Goal: Information Seeking & Learning: Check status

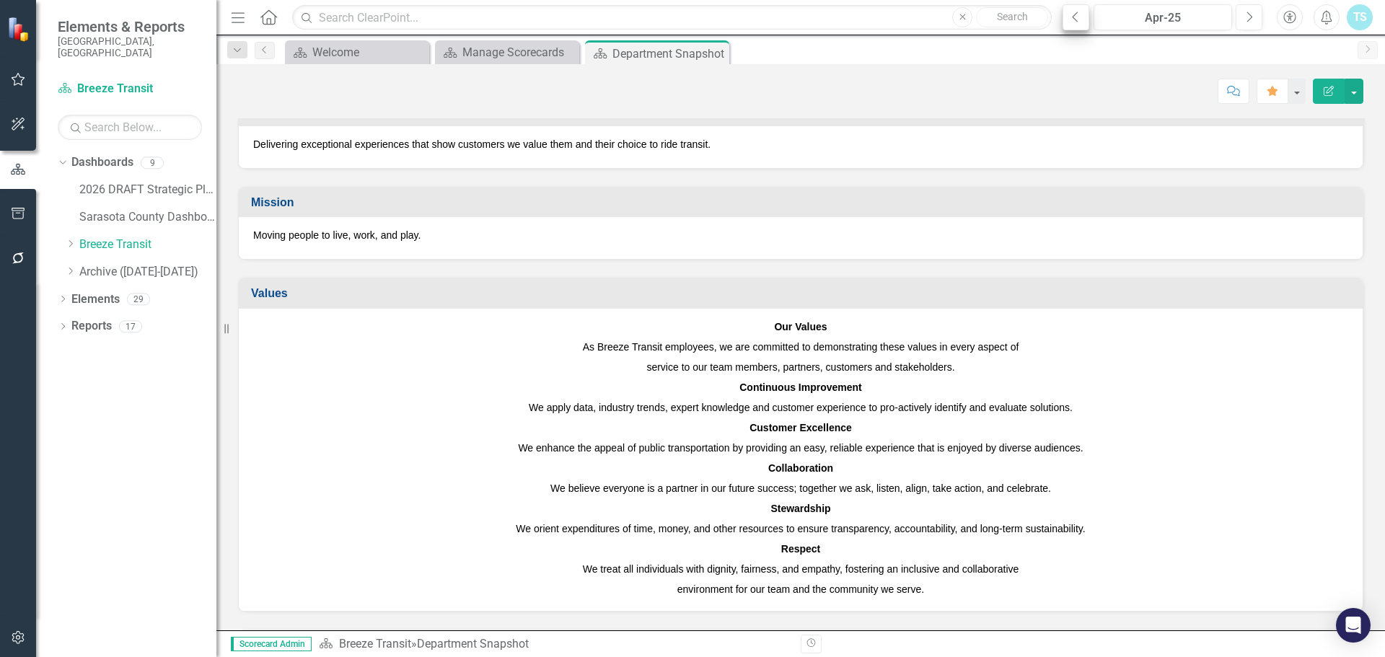
scroll to position [72, 0]
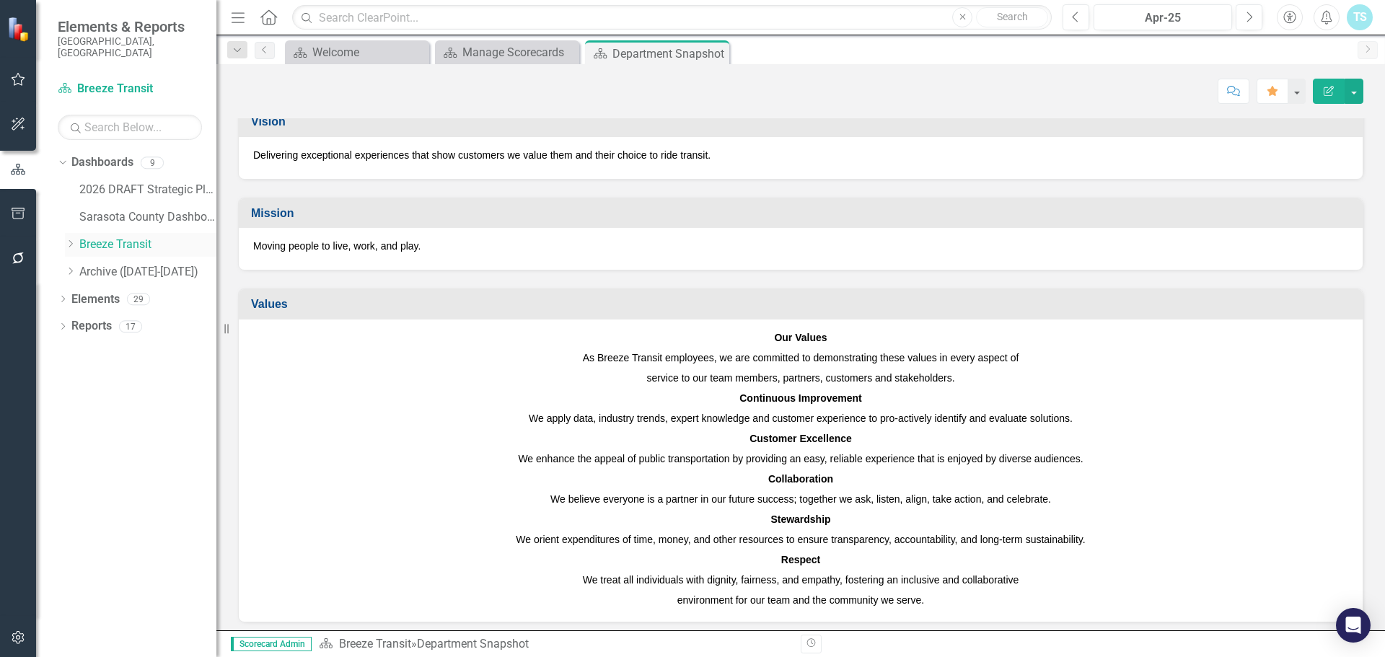
click at [120, 237] on link "Breeze Transit" at bounding box center [147, 245] width 137 height 17
click at [1249, 11] on icon "Next" at bounding box center [1249, 17] width 8 height 13
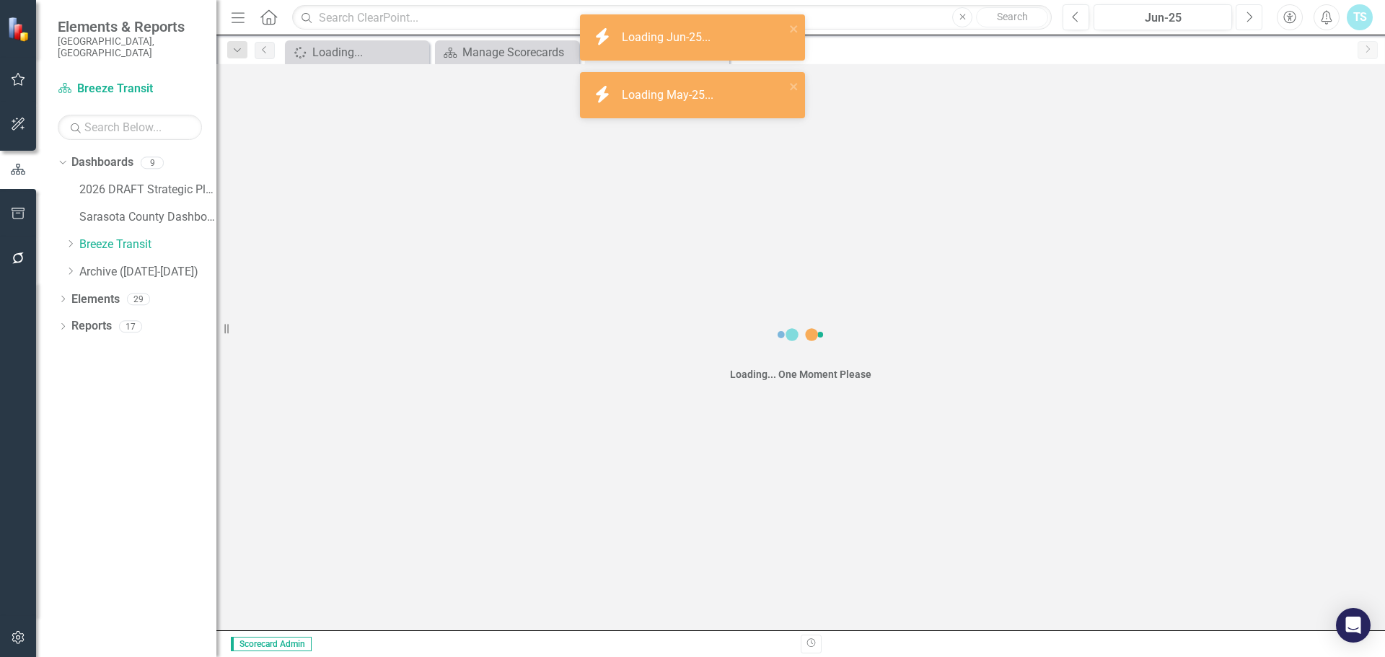
click at [1249, 11] on icon "Next" at bounding box center [1249, 17] width 8 height 13
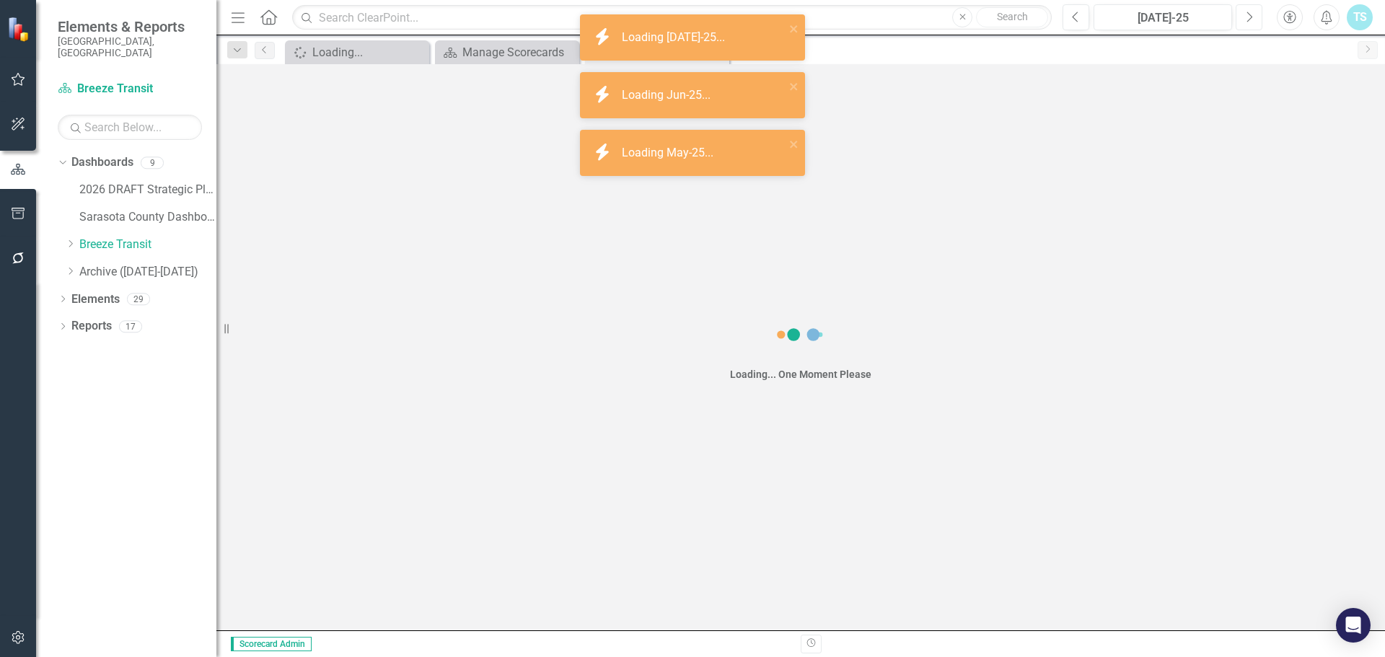
click at [1249, 12] on icon "Next" at bounding box center [1249, 17] width 8 height 13
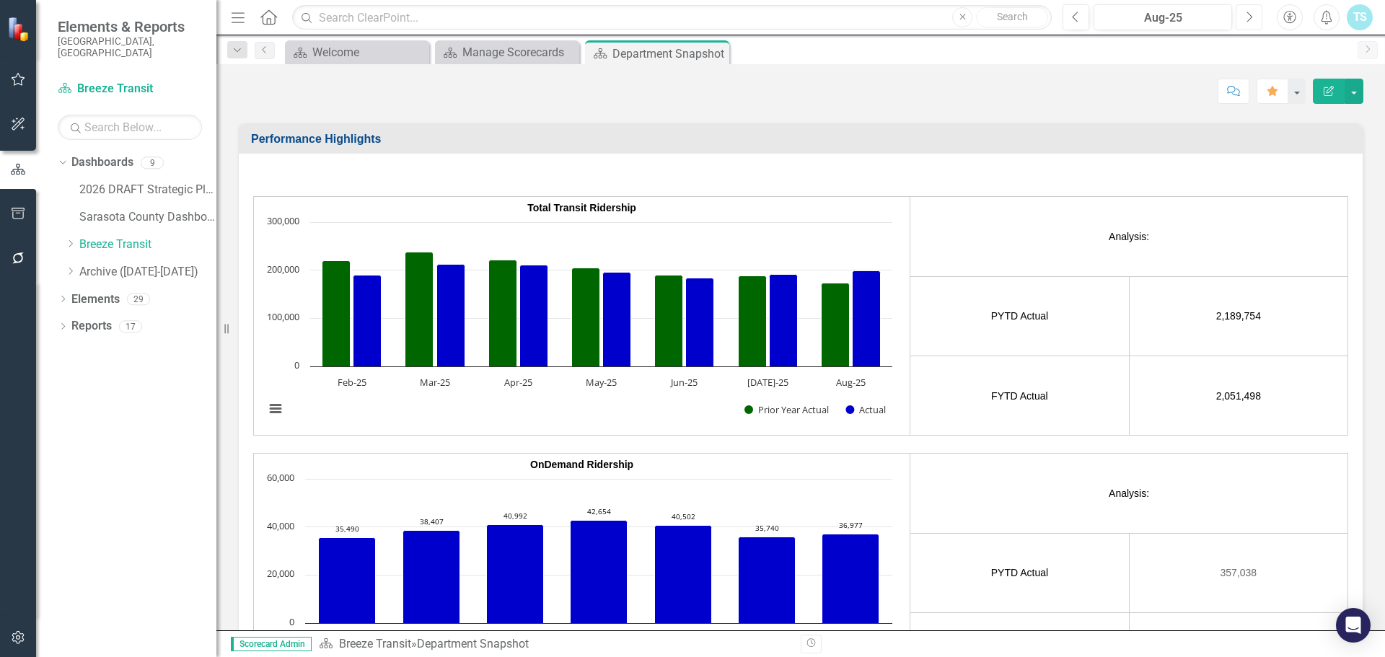
scroll to position [2452, 0]
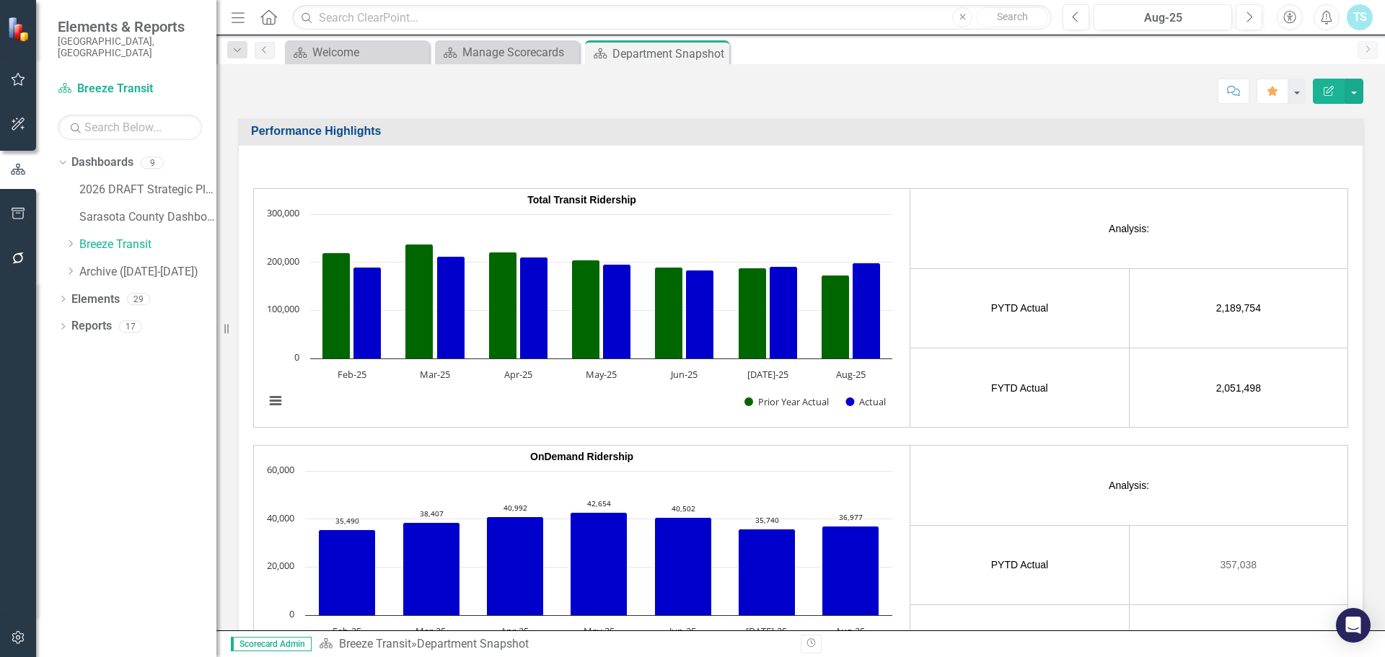
click at [1204, 199] on td "Analysis:" at bounding box center [1129, 228] width 438 height 79
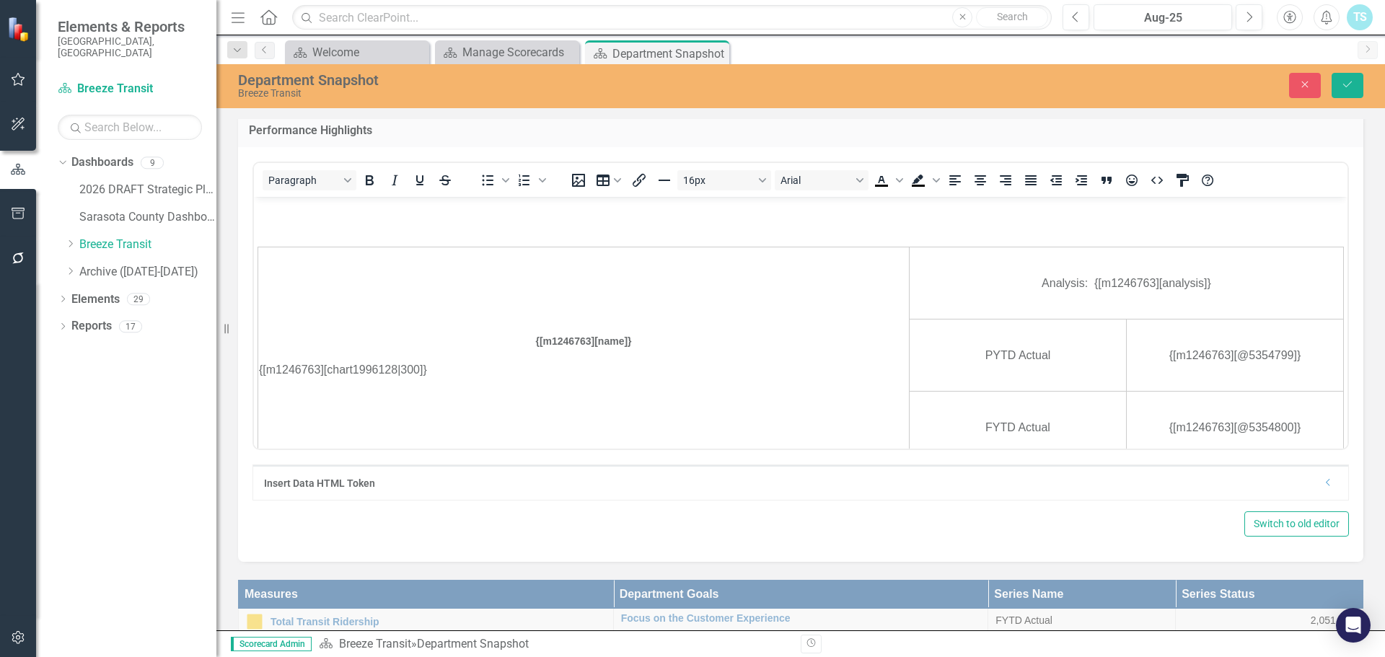
scroll to position [0, 0]
click at [1310, 84] on icon "Close" at bounding box center [1304, 84] width 13 height 10
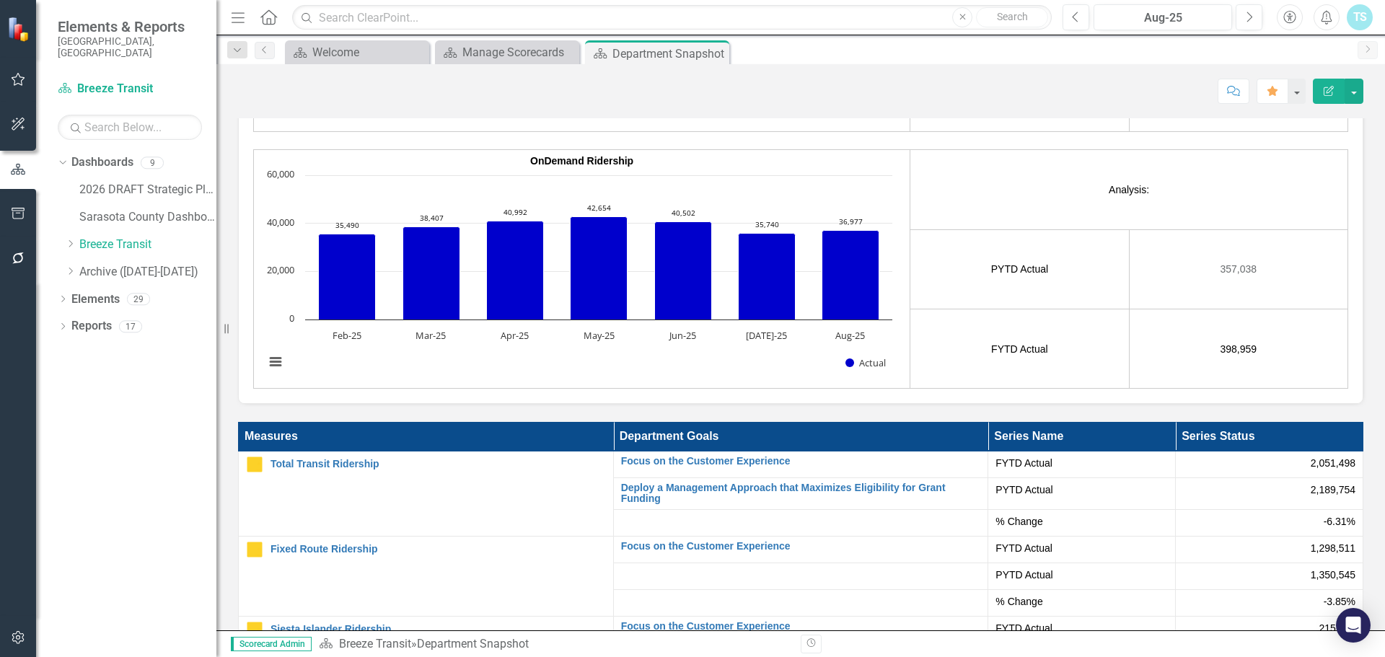
scroll to position [2957, 0]
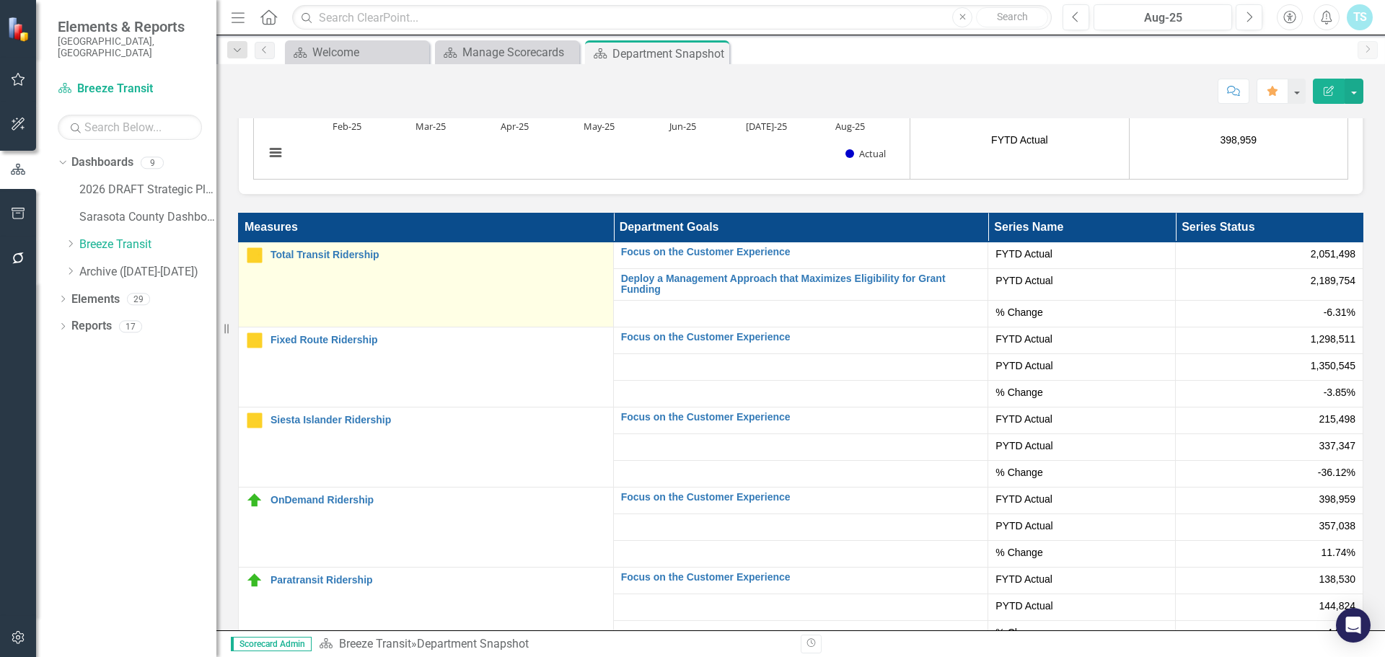
click at [365, 245] on td "Total Transit Ridership Edit Edit Measure Link Open Element" at bounding box center [426, 284] width 375 height 85
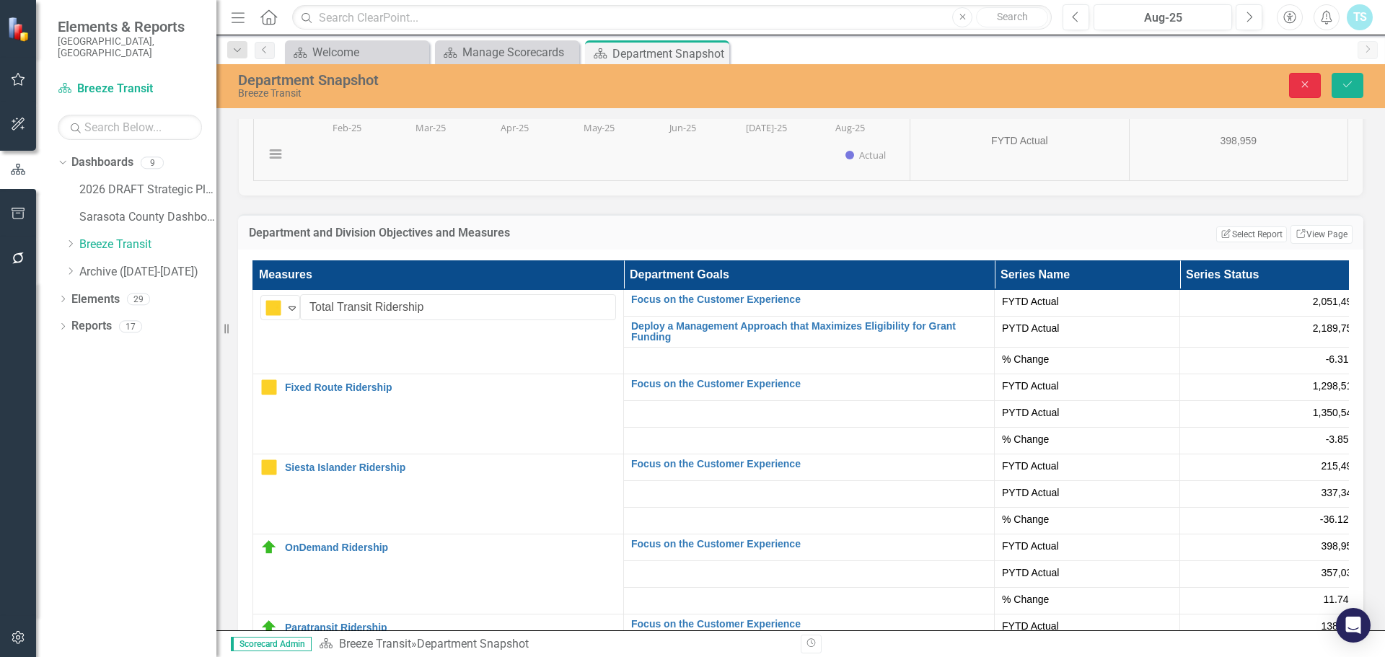
click at [1298, 86] on icon "Close" at bounding box center [1304, 84] width 13 height 10
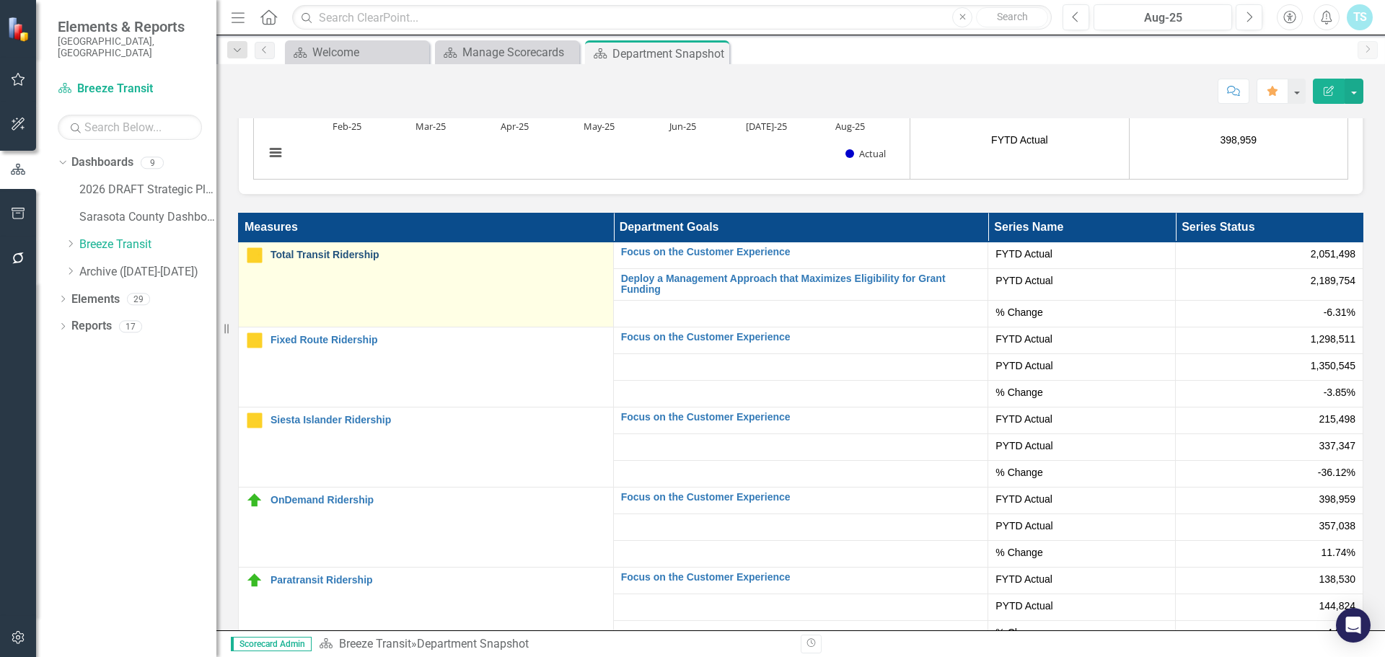
click at [347, 250] on link "Total Transit Ridership" at bounding box center [437, 255] width 335 height 11
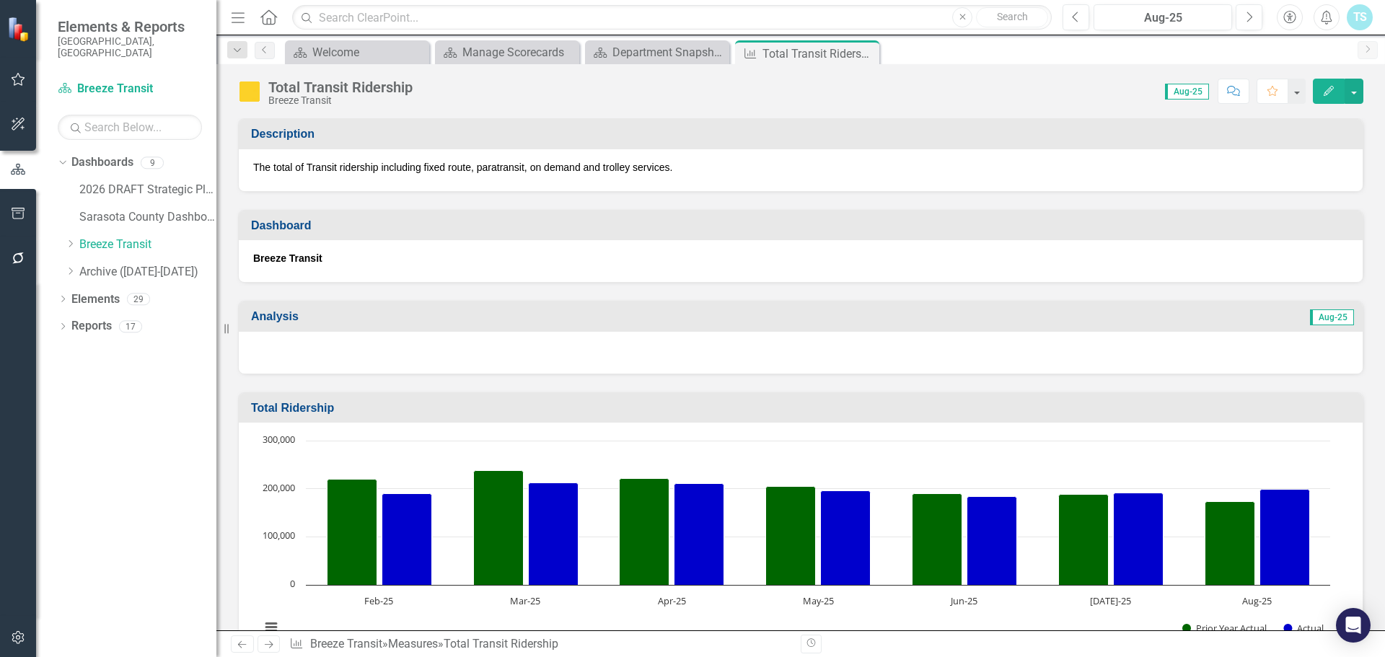
click at [441, 337] on div at bounding box center [801, 353] width 1124 height 42
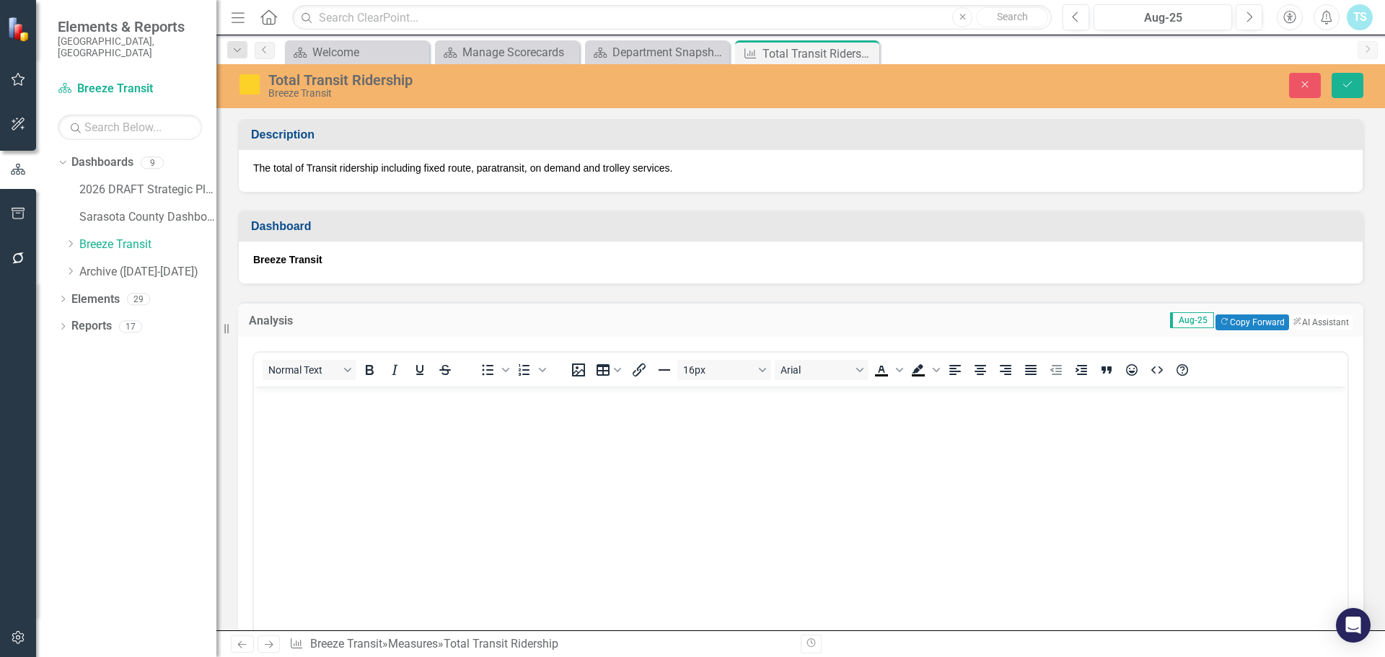
click at [353, 431] on body "Rich Text Area. Press ALT-0 for help." at bounding box center [800, 495] width 1093 height 216
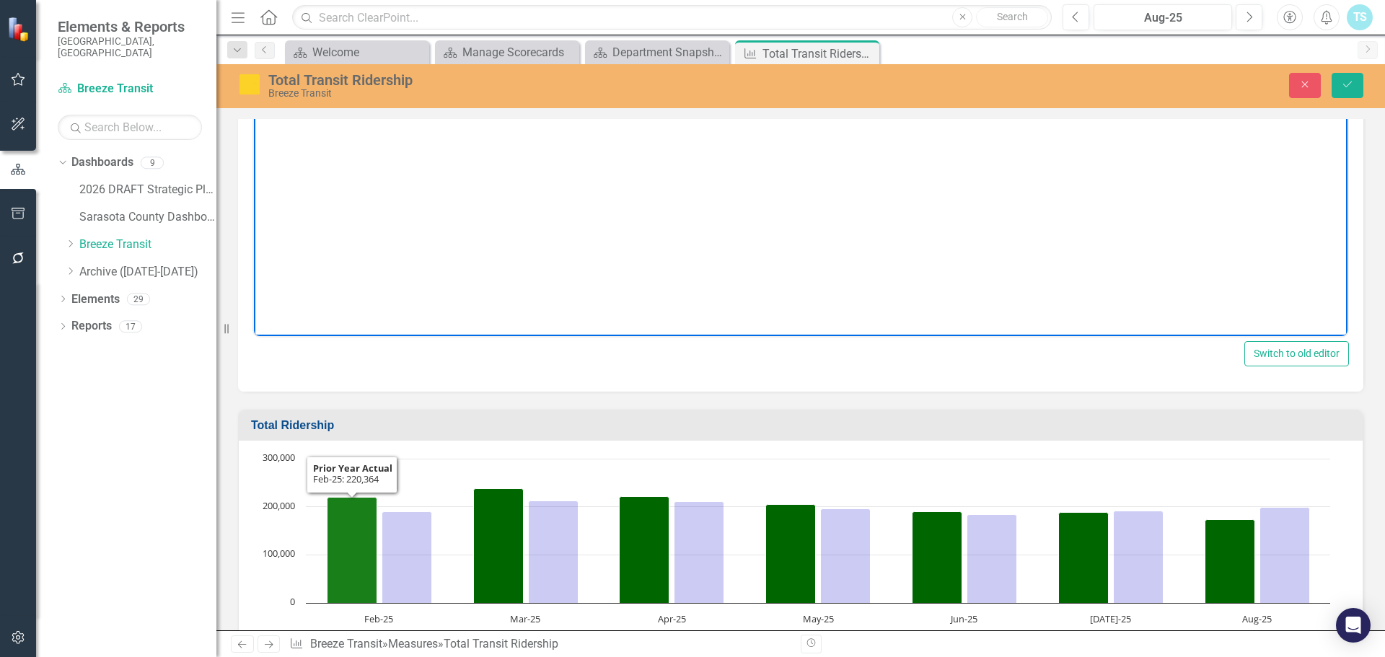
scroll to position [216, 0]
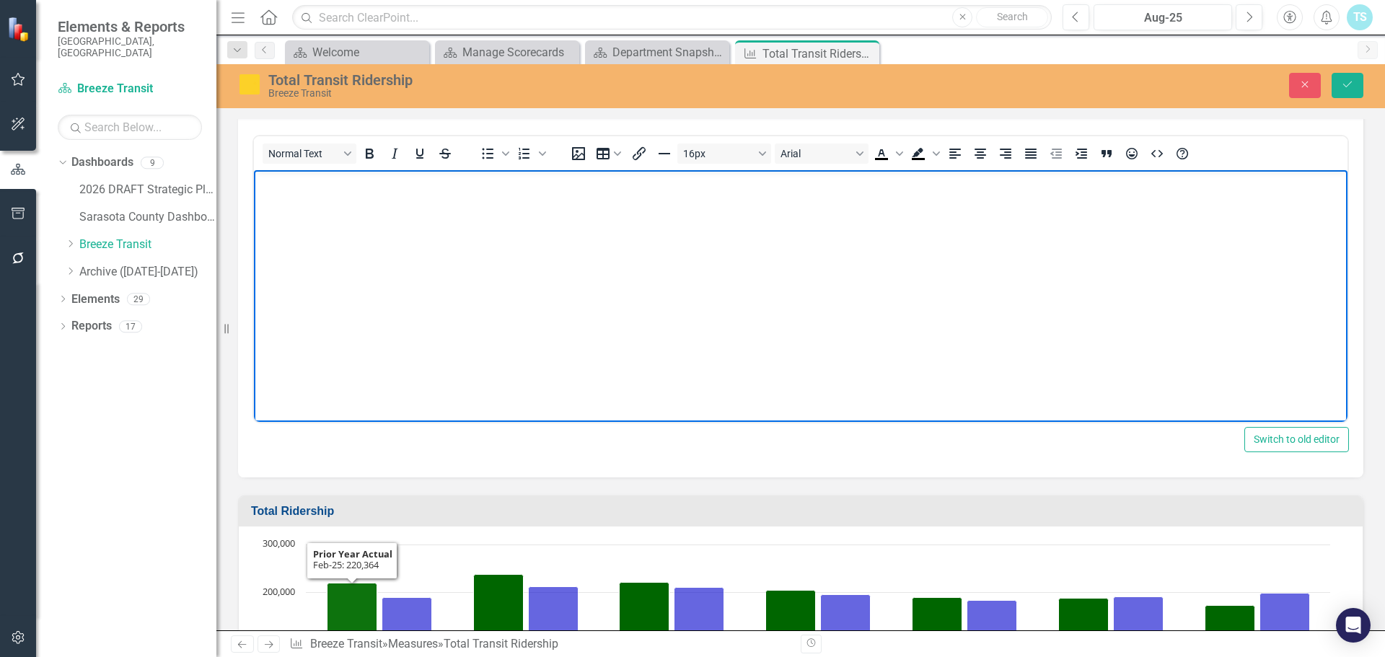
click at [283, 200] on body "Rich Text Area. Press ALT-0 for help." at bounding box center [800, 278] width 1093 height 216
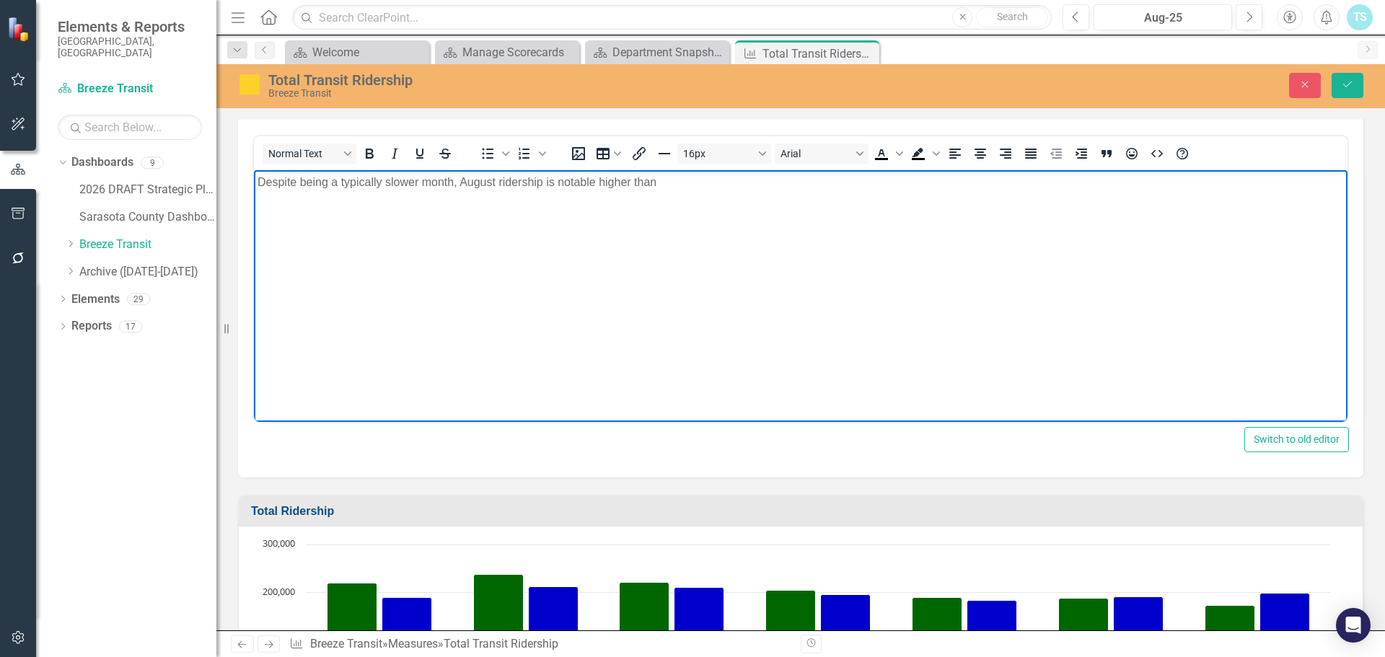
click at [544, 182] on p "Despite being a typically slower month, August ridership is notable higher than" at bounding box center [800, 182] width 1086 height 17
click at [718, 185] on p "Despite being a typically slower month, August ridership in 2025 is notable hig…" at bounding box center [800, 182] width 1086 height 17
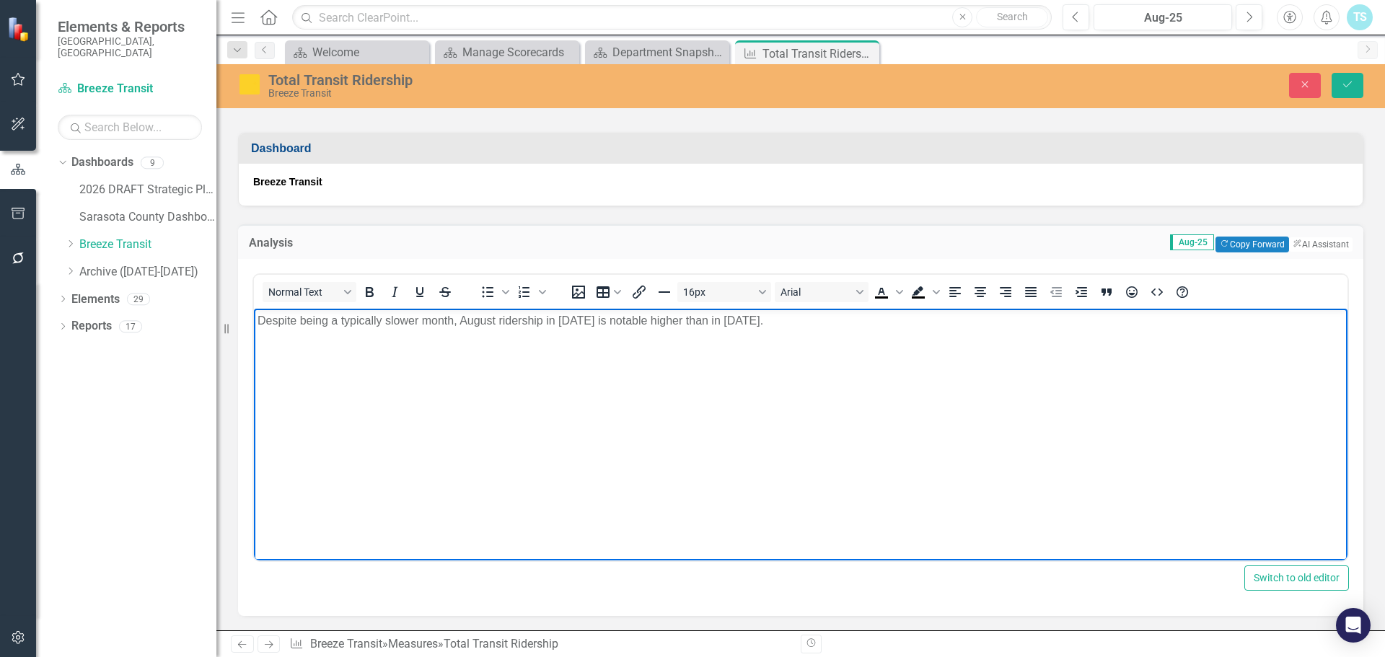
scroll to position [72, 0]
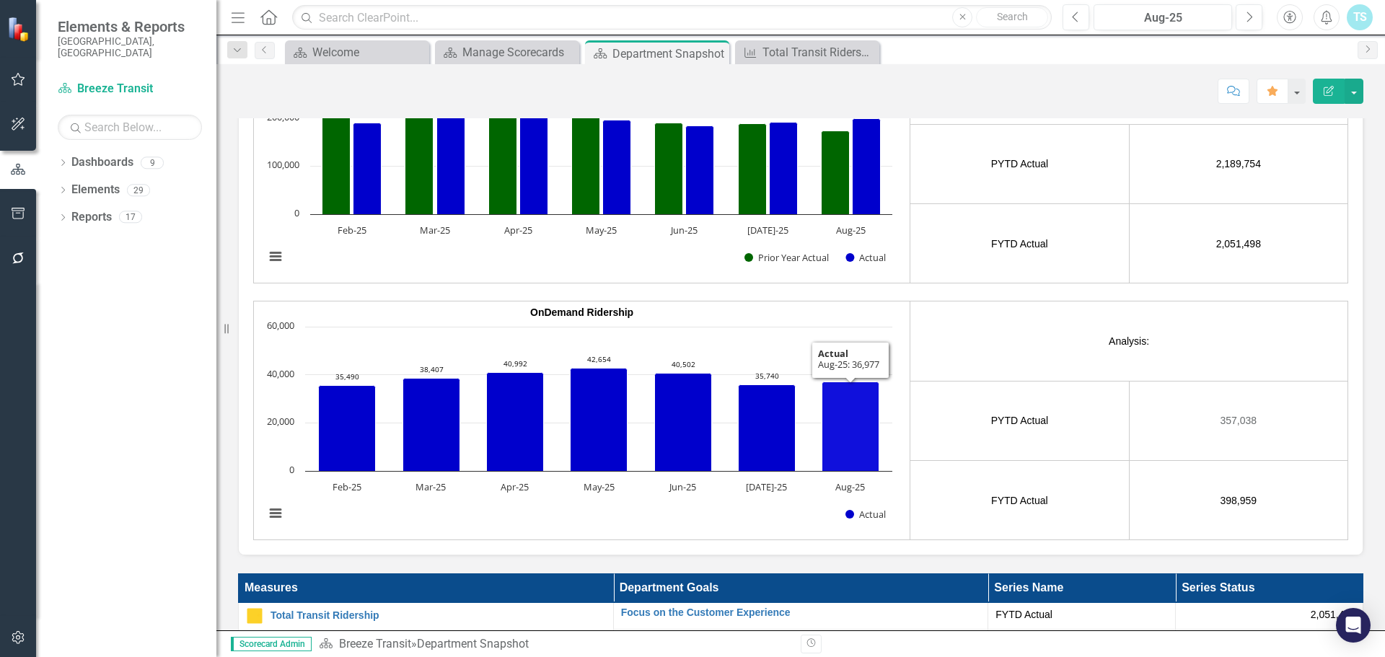
scroll to position [2380, 0]
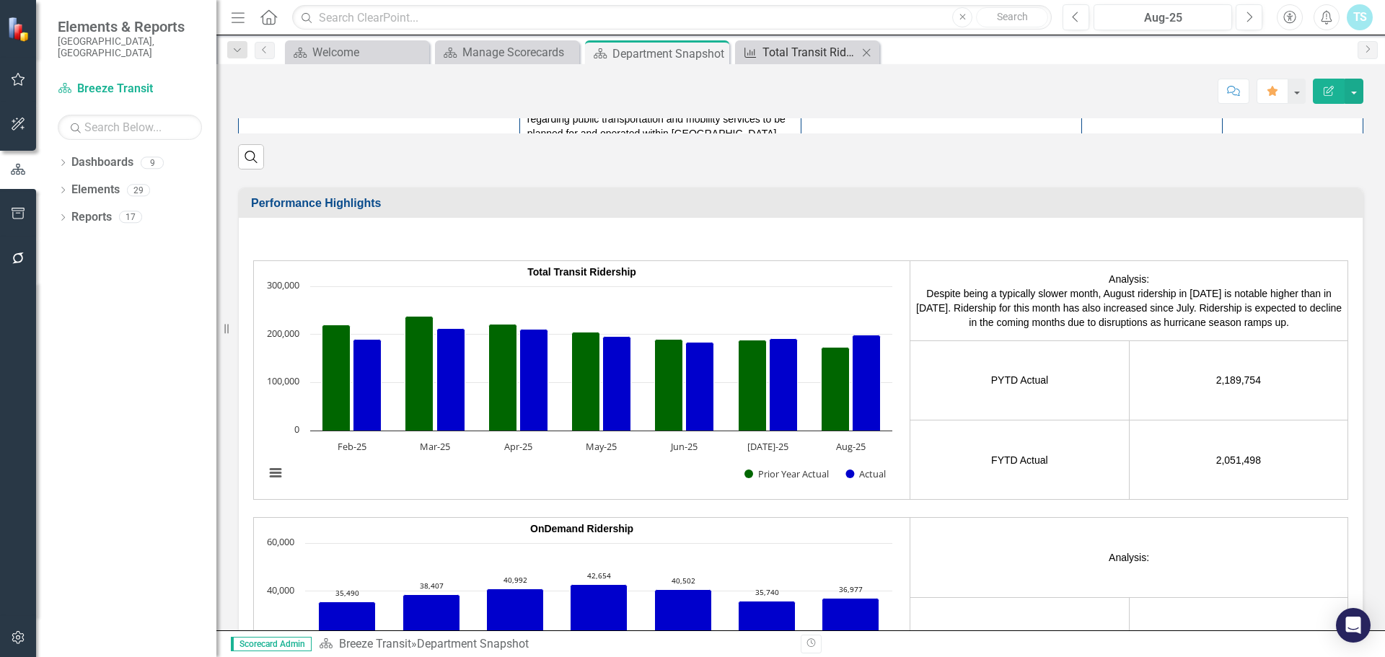
click at [812, 48] on div "Total Transit Ridership" at bounding box center [809, 52] width 95 height 18
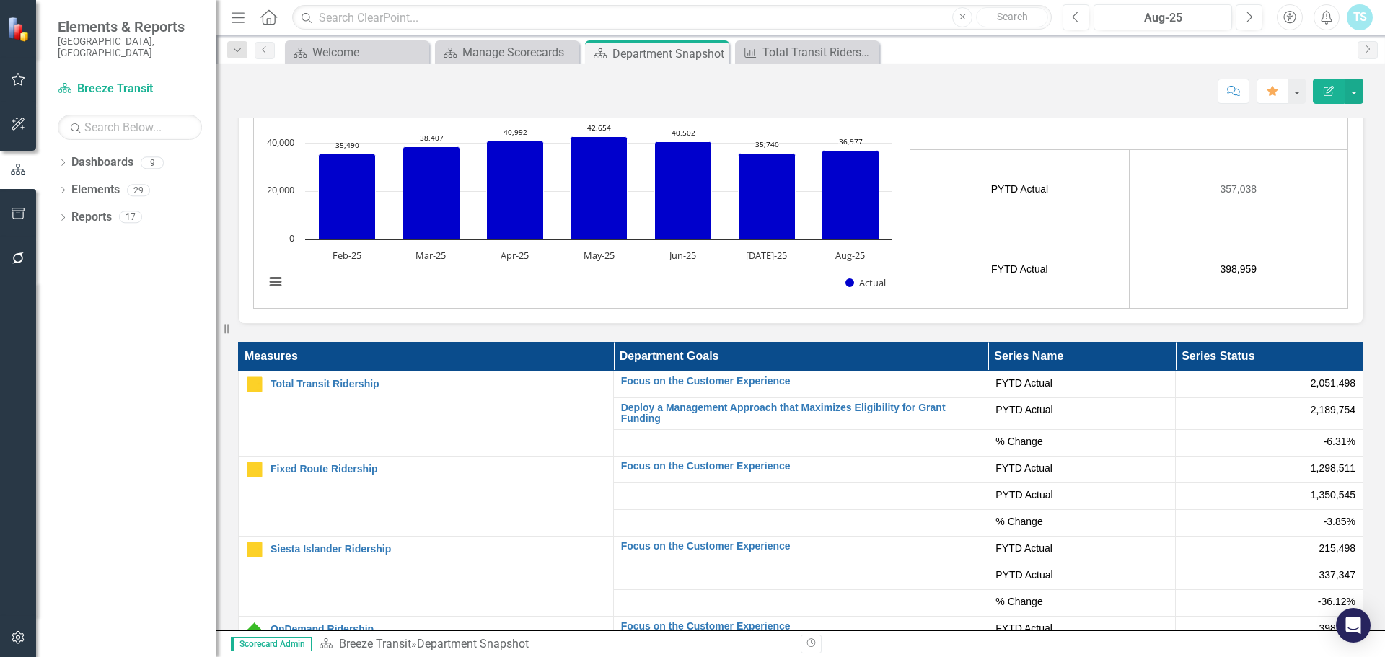
scroll to position [2957, 0]
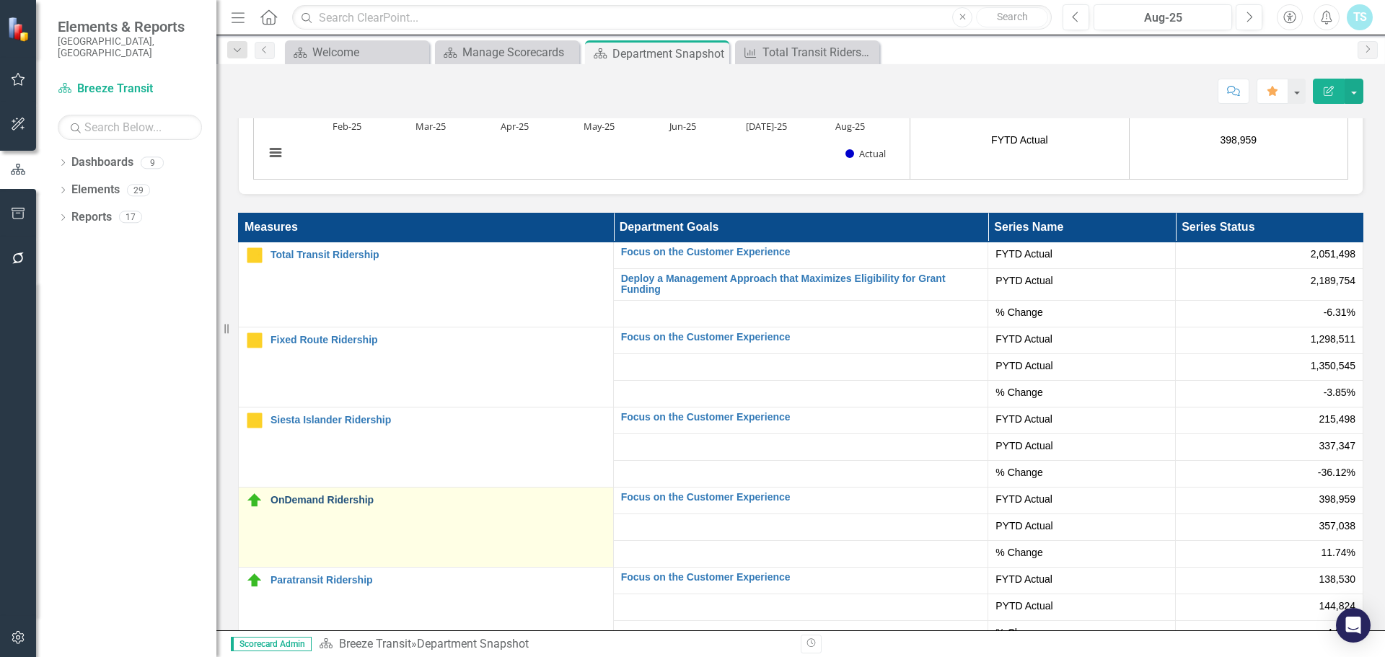
click at [350, 495] on link "OnDemand Ridership" at bounding box center [437, 500] width 335 height 11
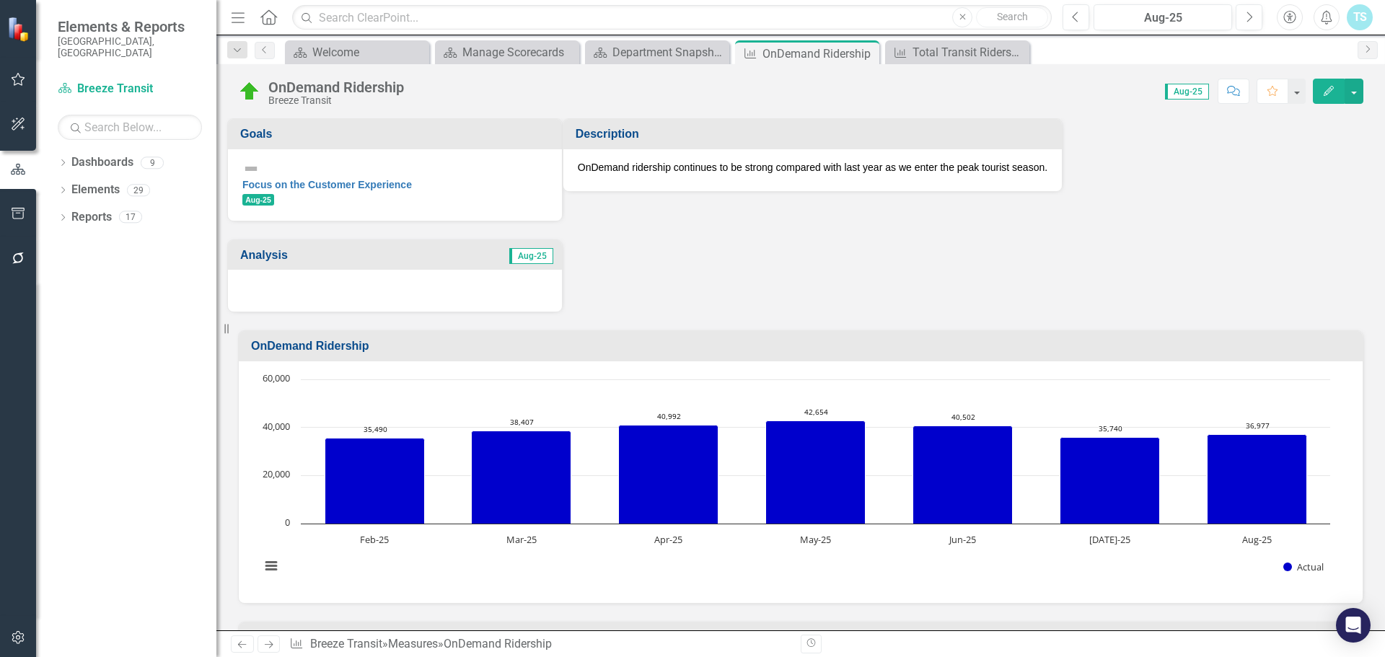
click at [390, 281] on div at bounding box center [395, 291] width 334 height 42
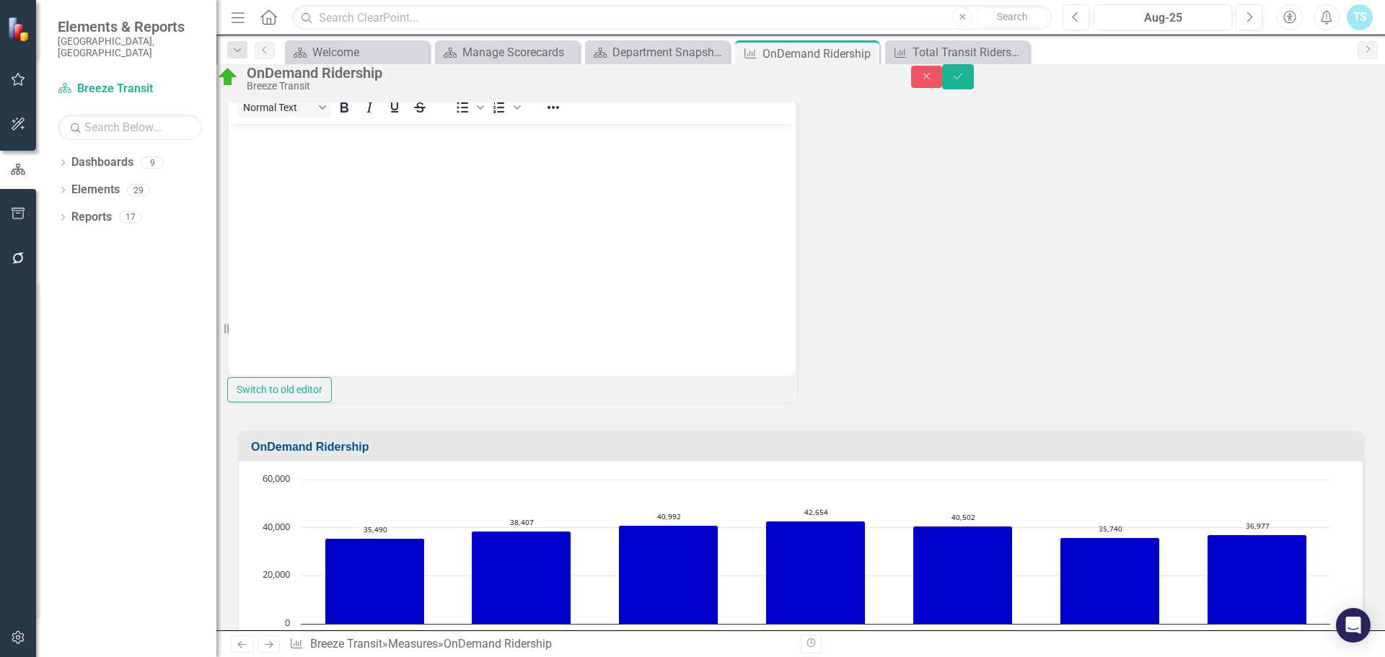
scroll to position [144, 0]
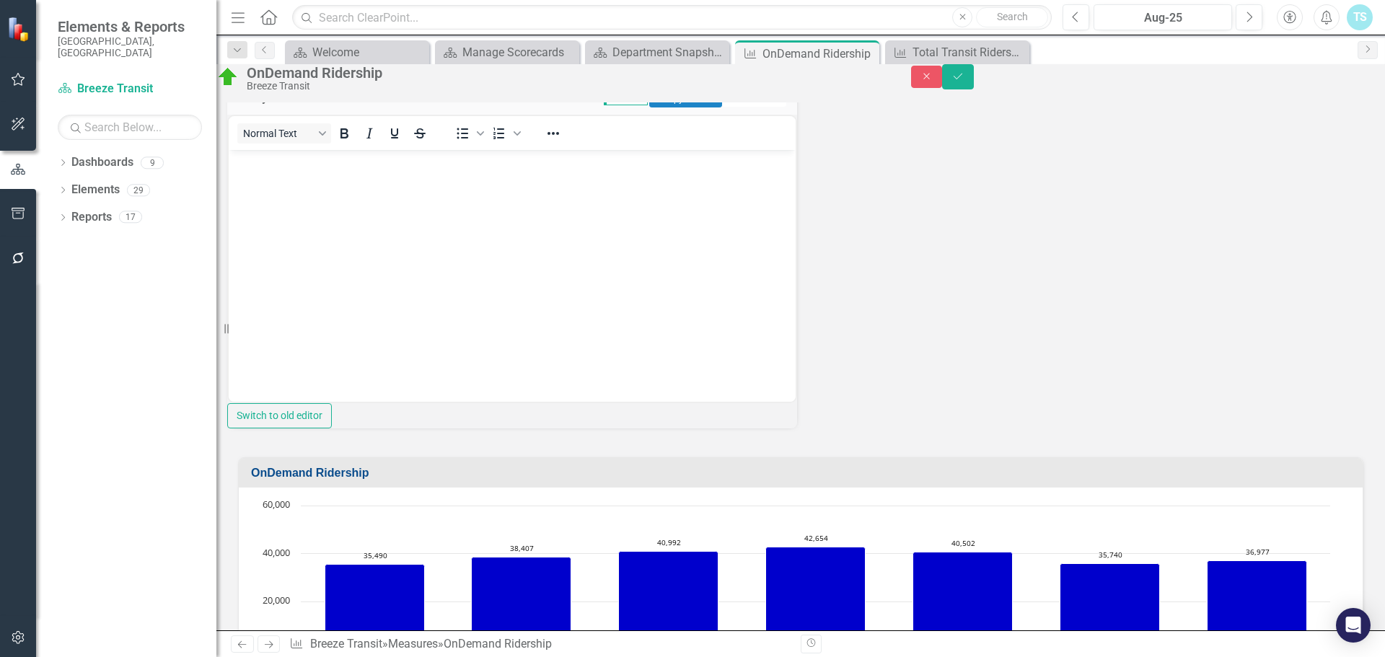
click at [374, 212] on body "Rich Text Area. Press ALT-0 for help." at bounding box center [512, 257] width 567 height 216
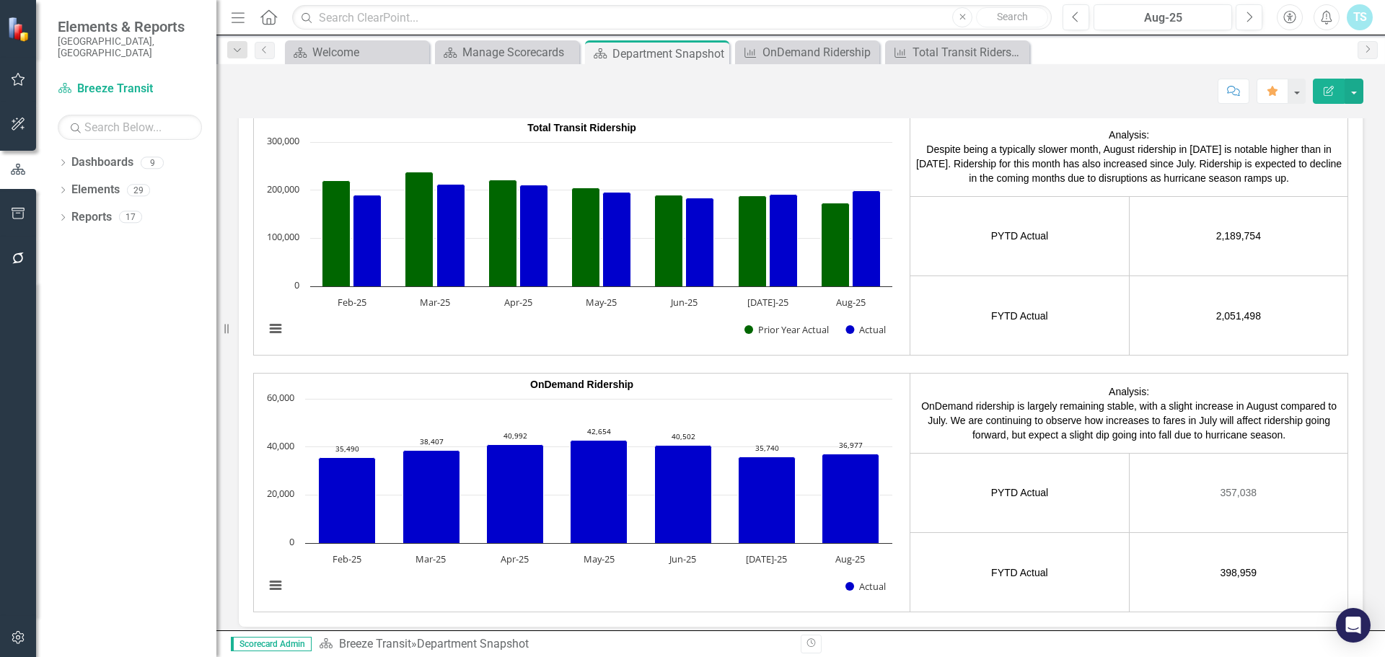
scroll to position [2452, 0]
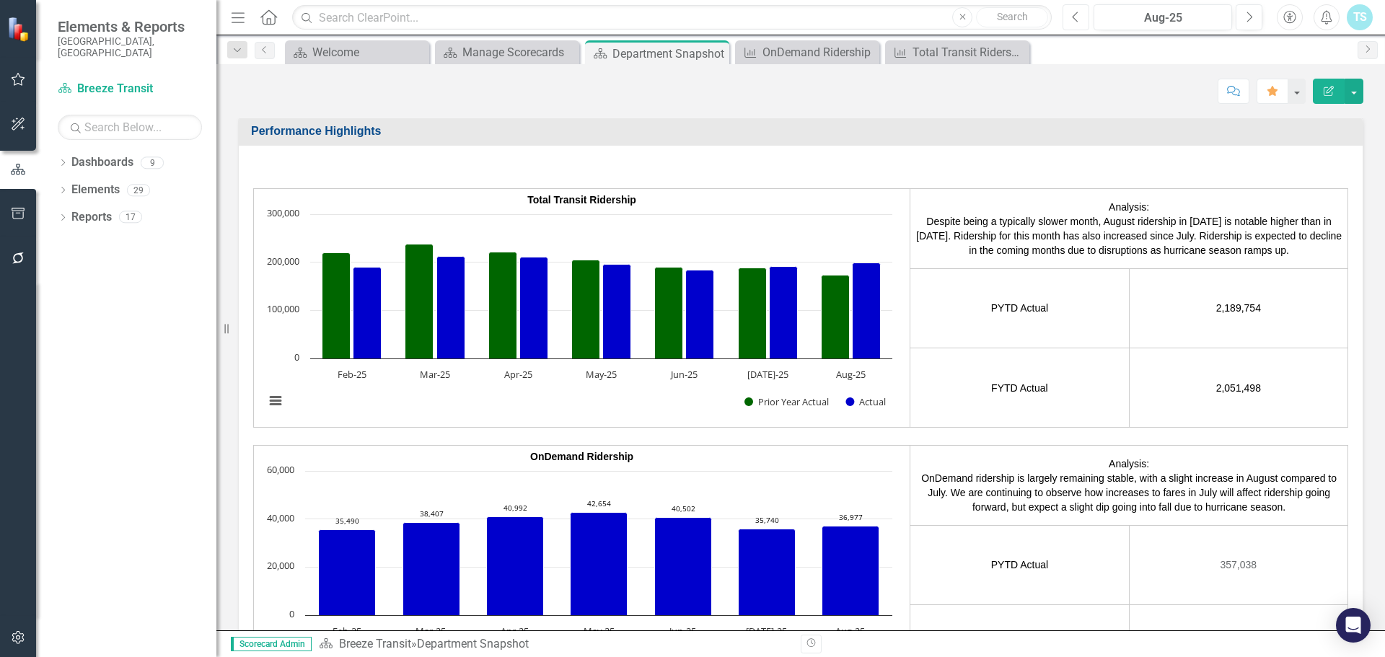
click at [1079, 19] on icon "Previous" at bounding box center [1076, 17] width 8 height 13
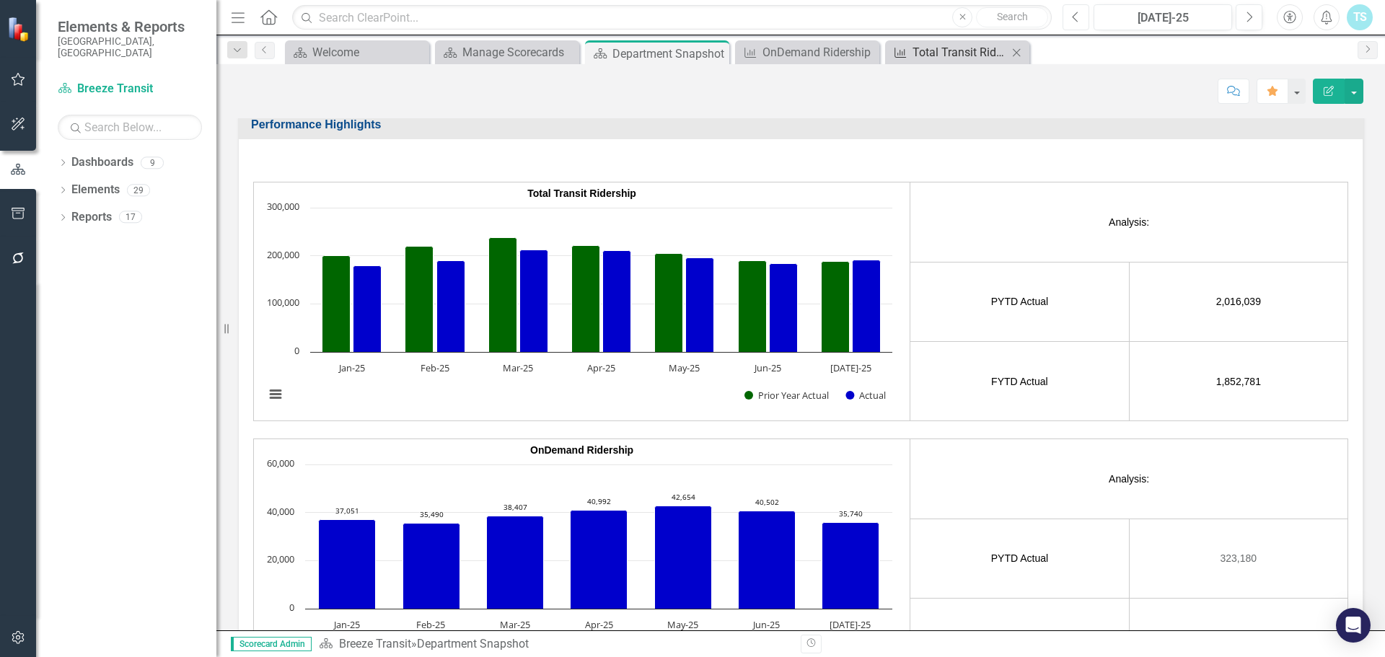
scroll to position [2452, 0]
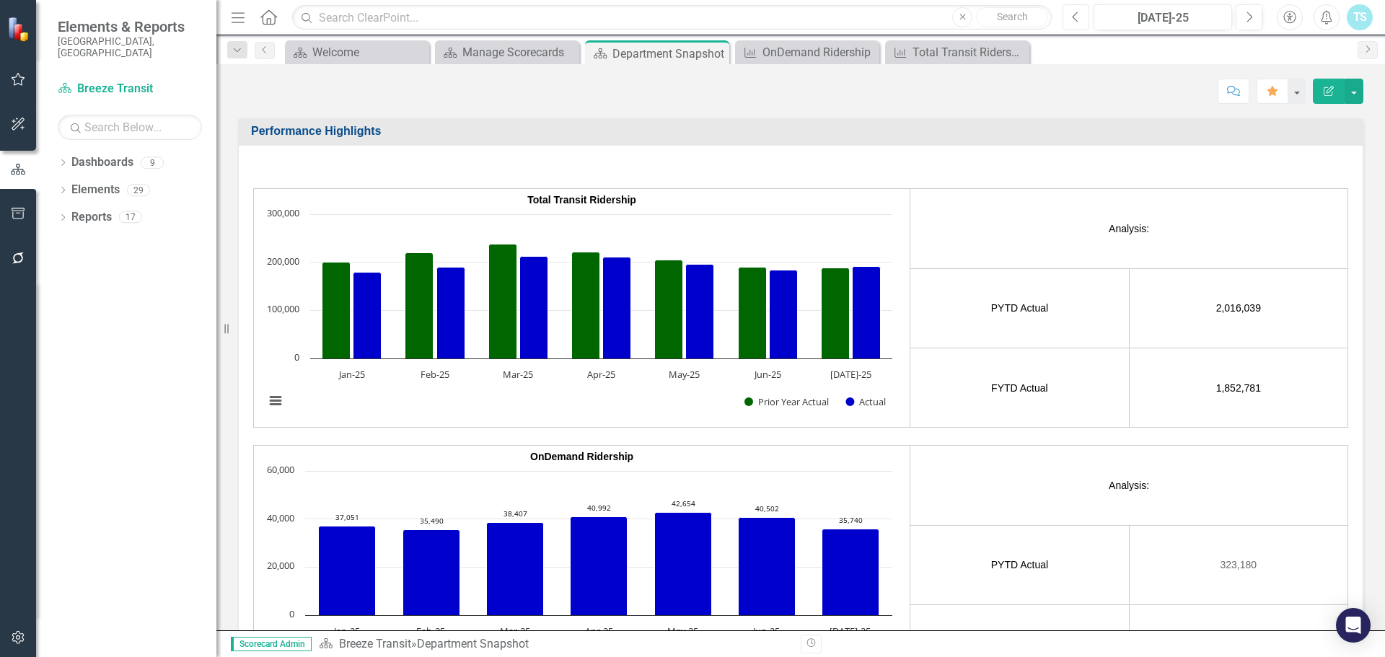
click at [1077, 17] on icon "Previous" at bounding box center [1076, 17] width 8 height 13
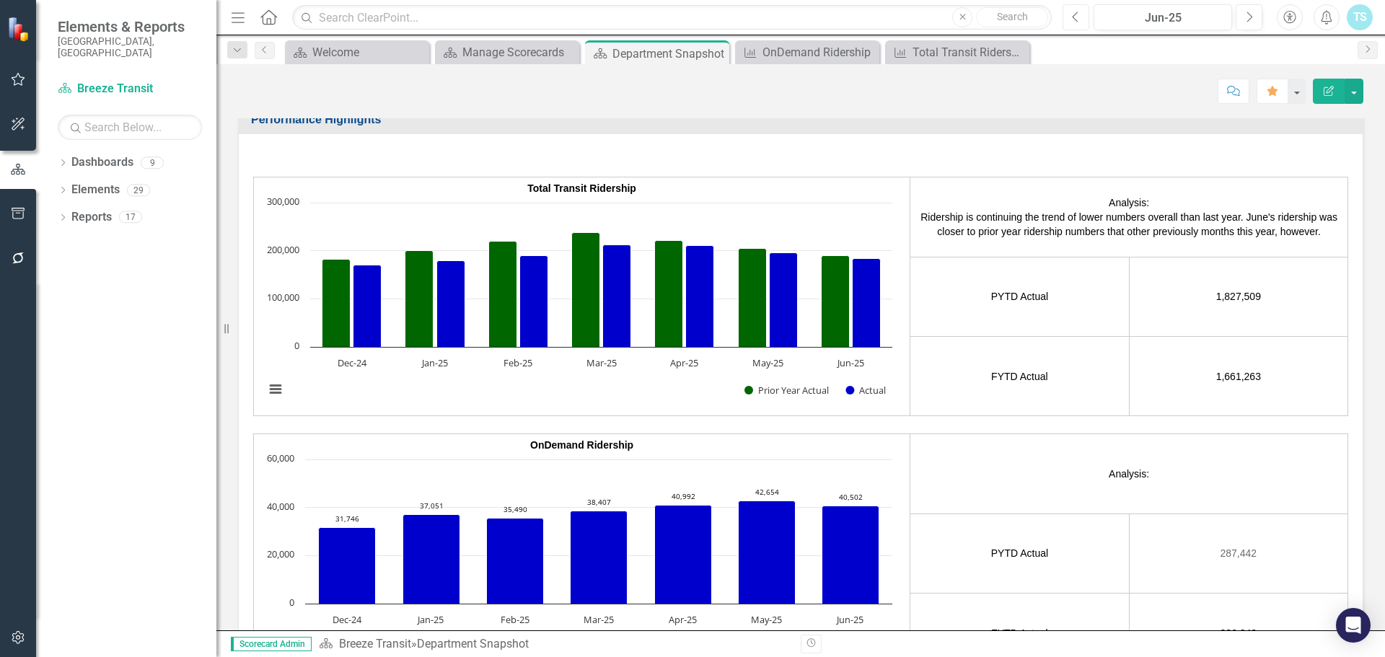
scroll to position [2489, 0]
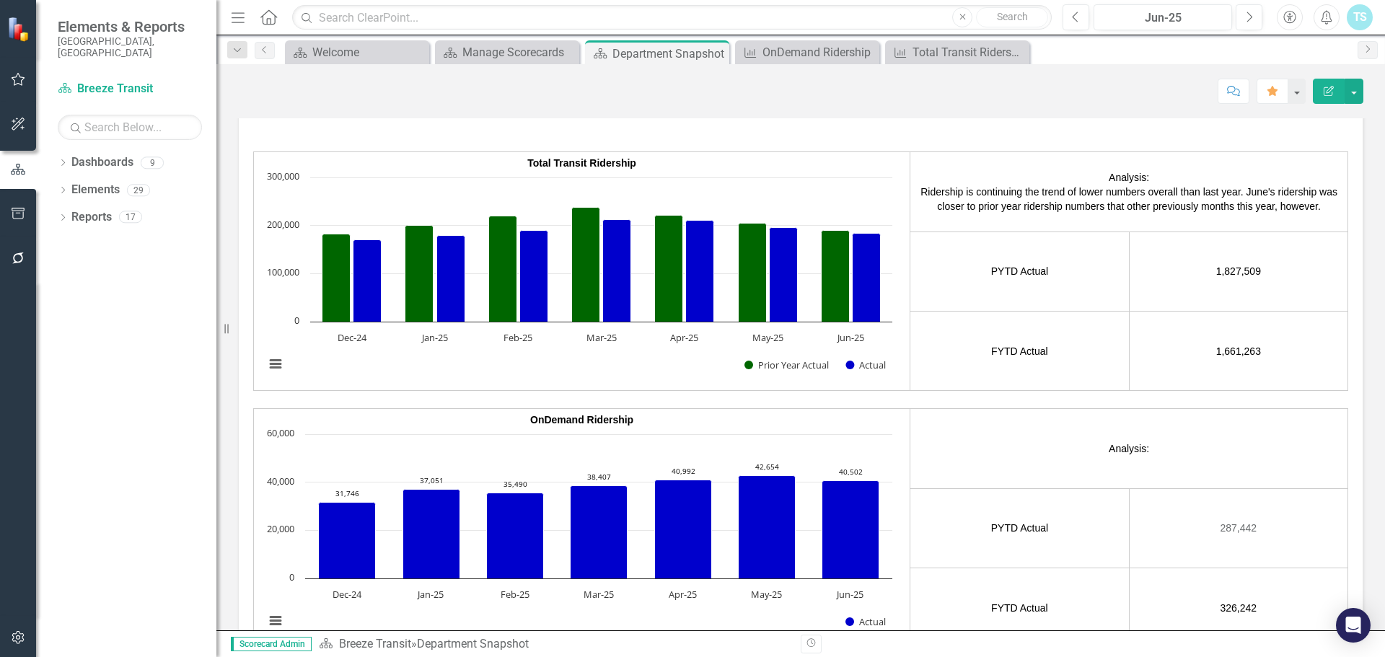
click at [1155, 425] on td "Analysis:" at bounding box center [1129, 448] width 438 height 79
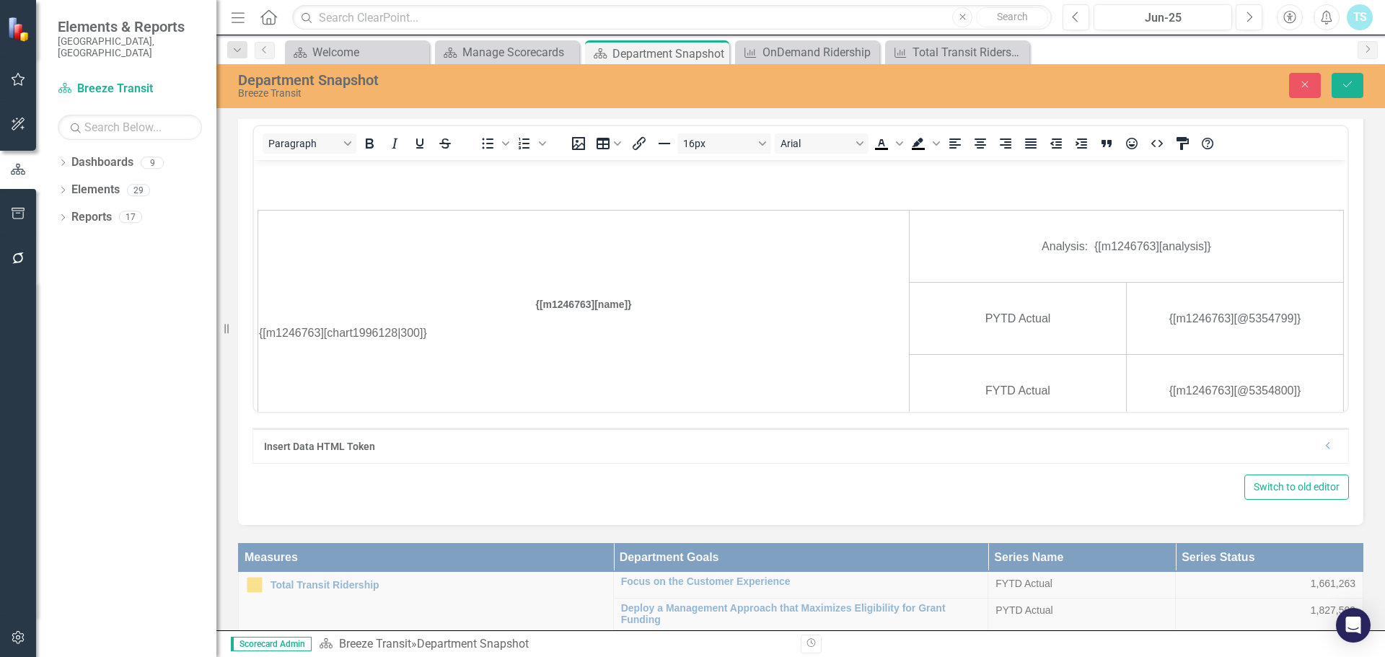
scroll to position [0, 0]
click at [1292, 90] on button "Close" at bounding box center [1305, 85] width 32 height 25
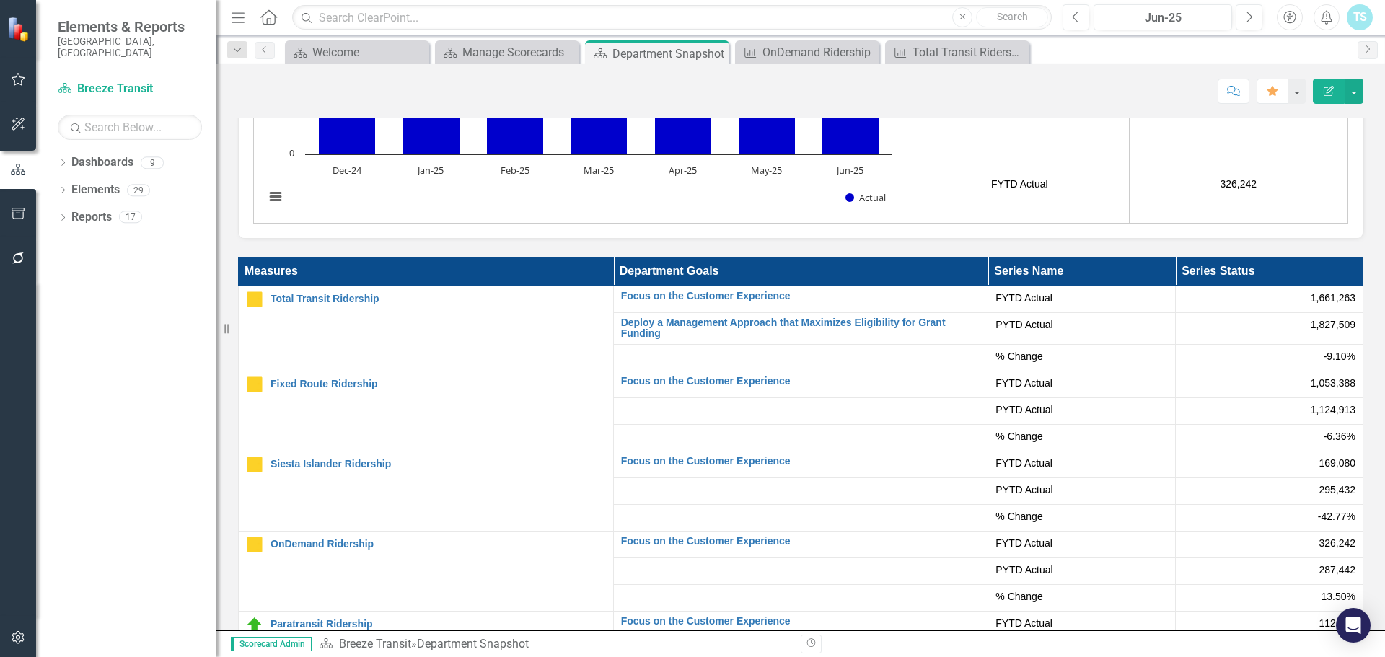
scroll to position [2994, 0]
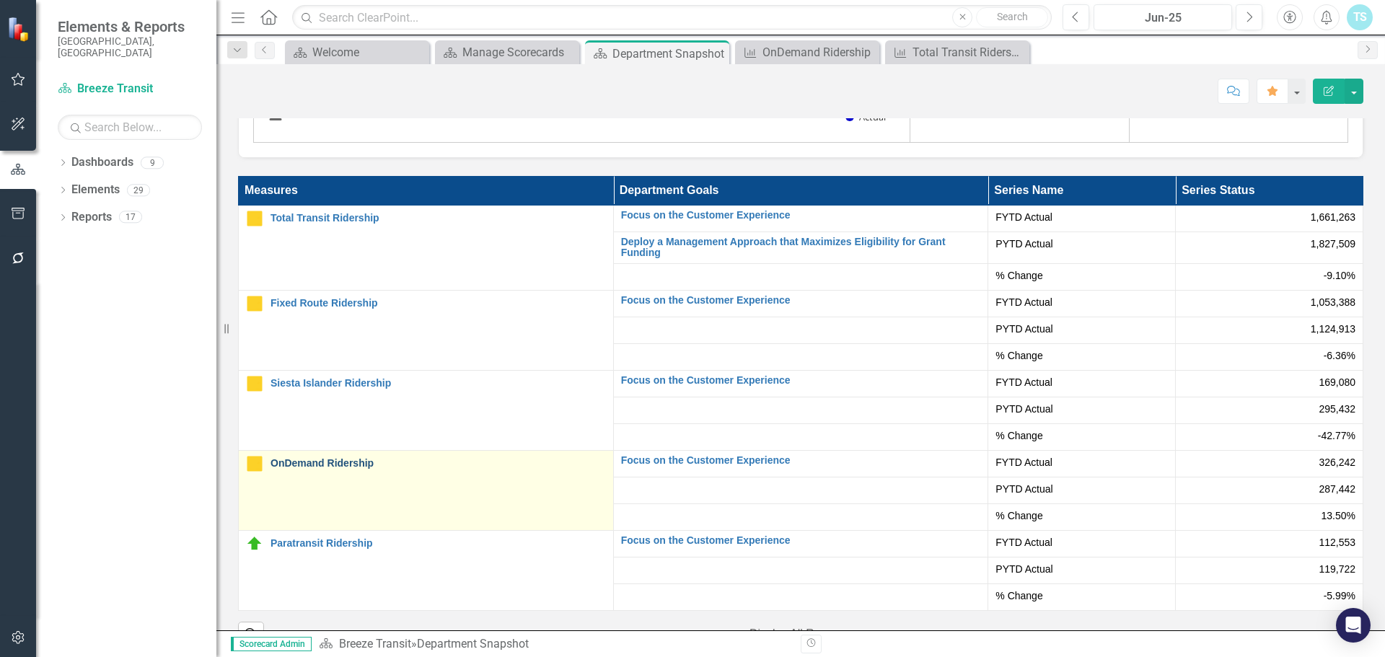
click at [297, 458] on link "OnDemand Ridership" at bounding box center [437, 463] width 335 height 11
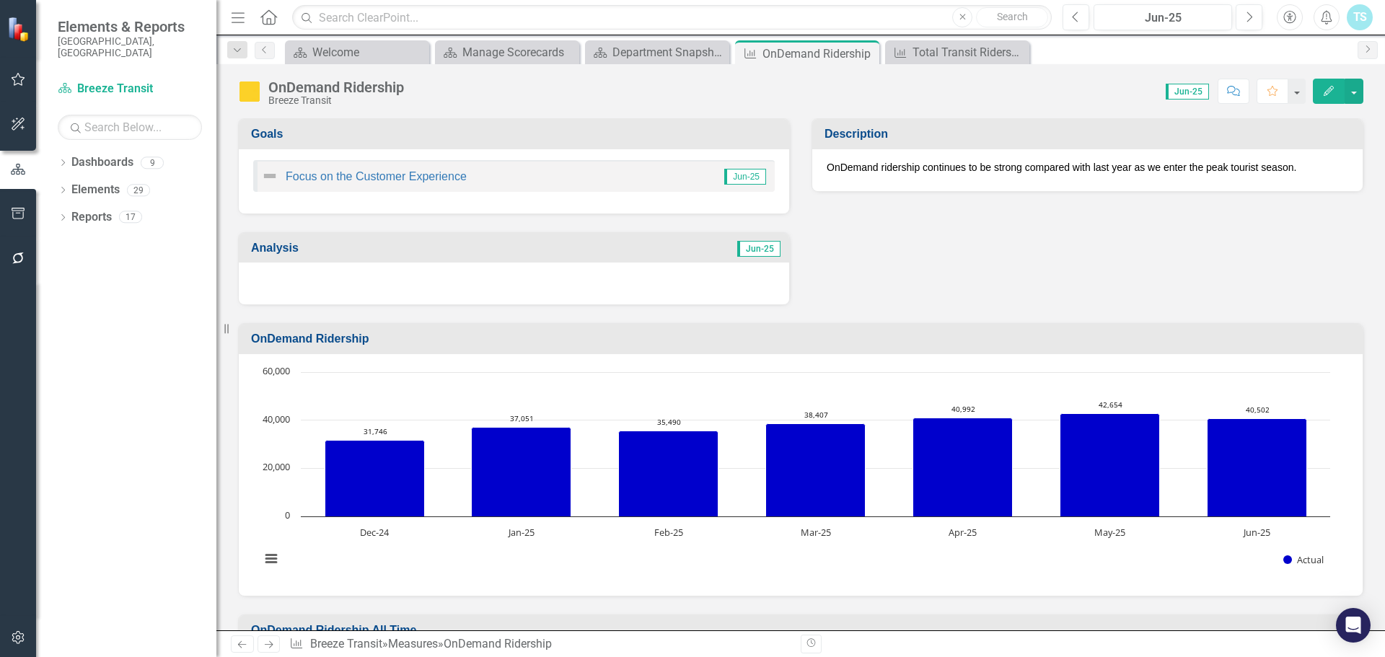
click at [358, 288] on div at bounding box center [514, 284] width 550 height 42
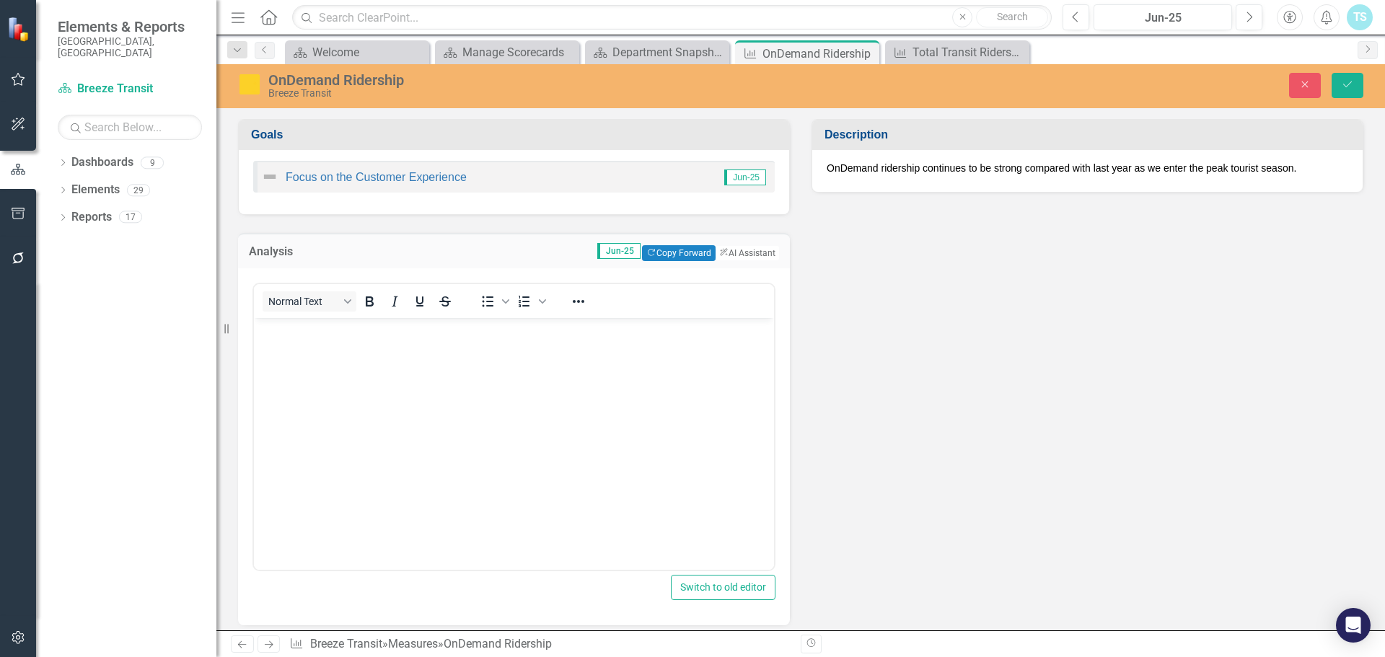
click at [325, 375] on body "Rich Text Area. Press ALT-0 for help." at bounding box center [514, 425] width 520 height 216
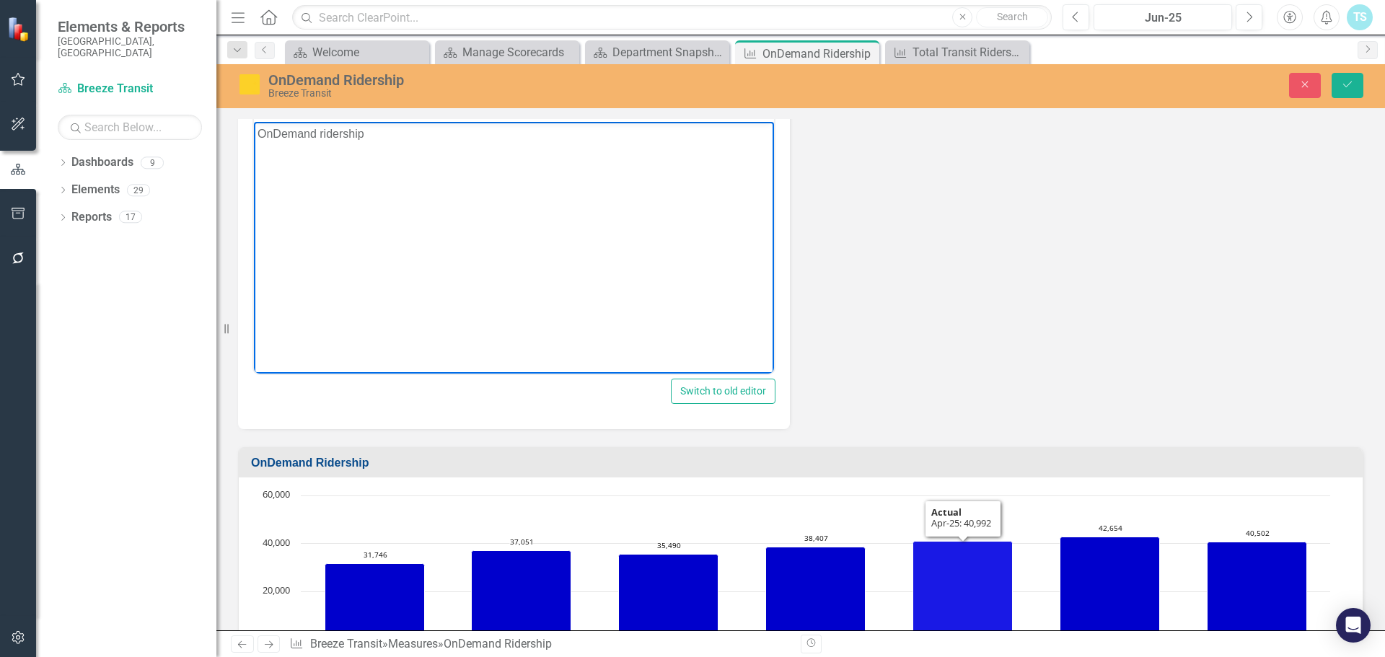
scroll to position [144, 0]
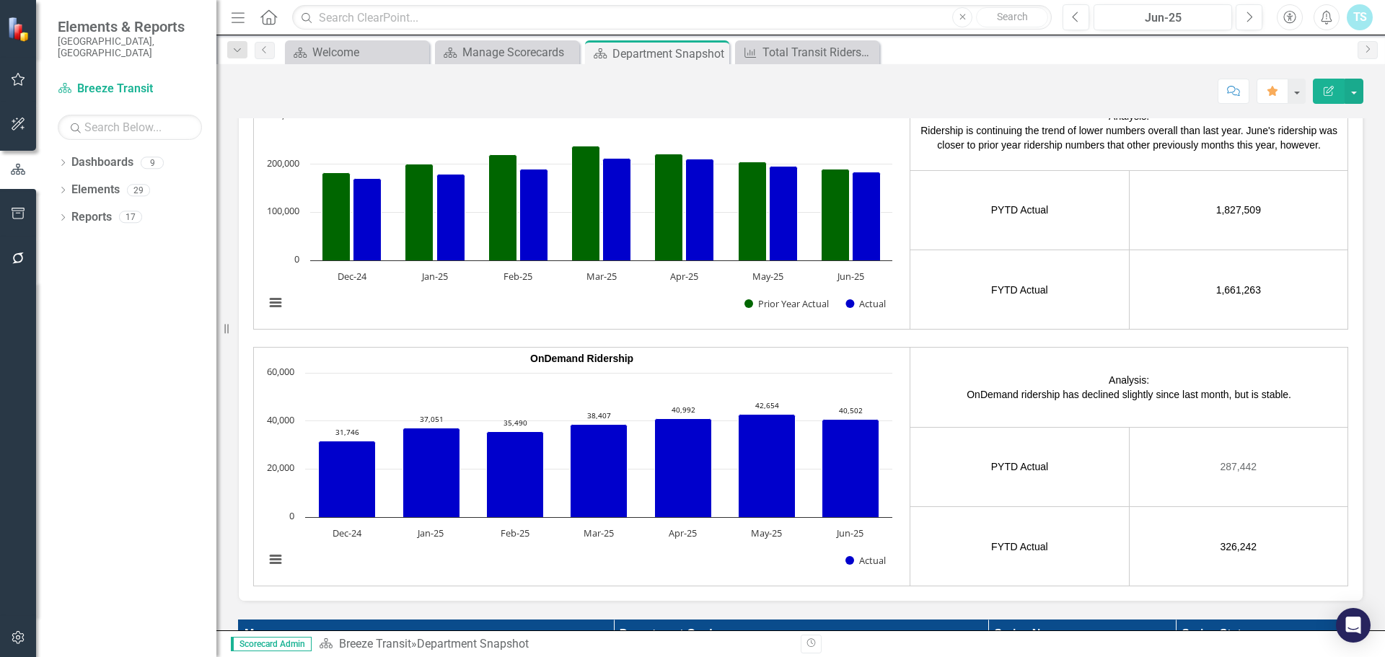
scroll to position [2524, 0]
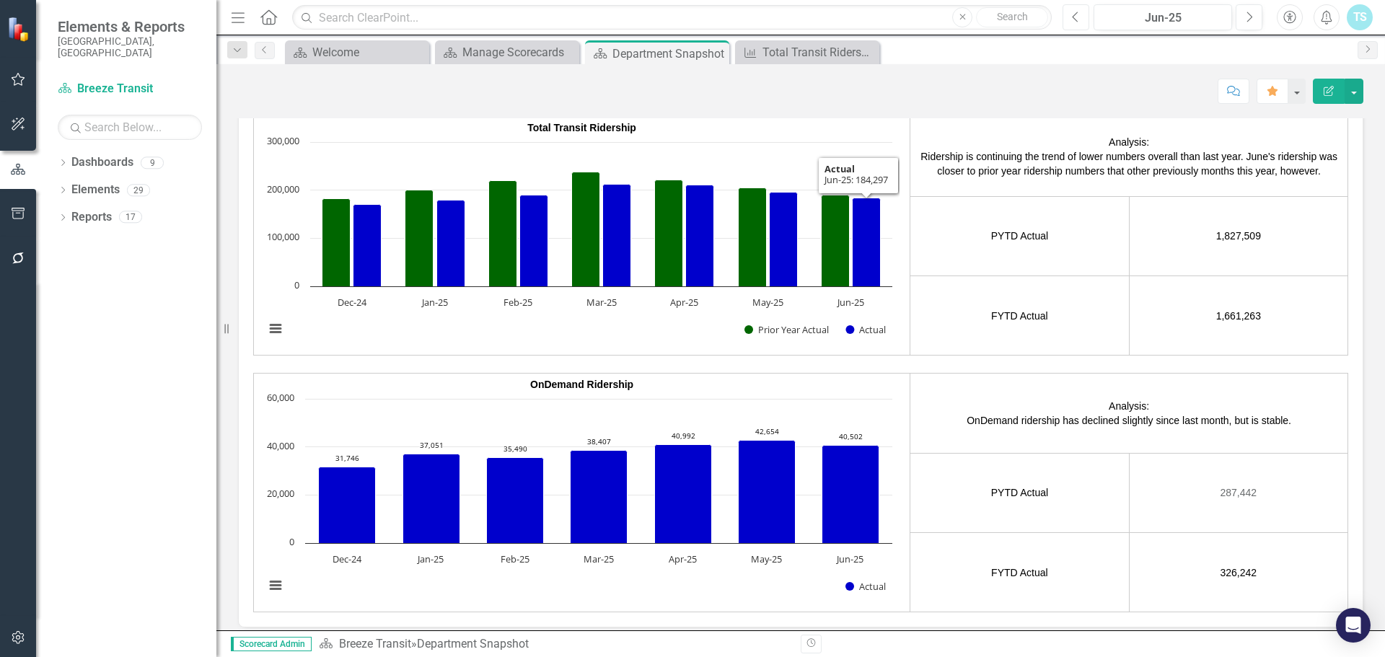
click at [1080, 14] on icon "Previous" at bounding box center [1076, 17] width 8 height 13
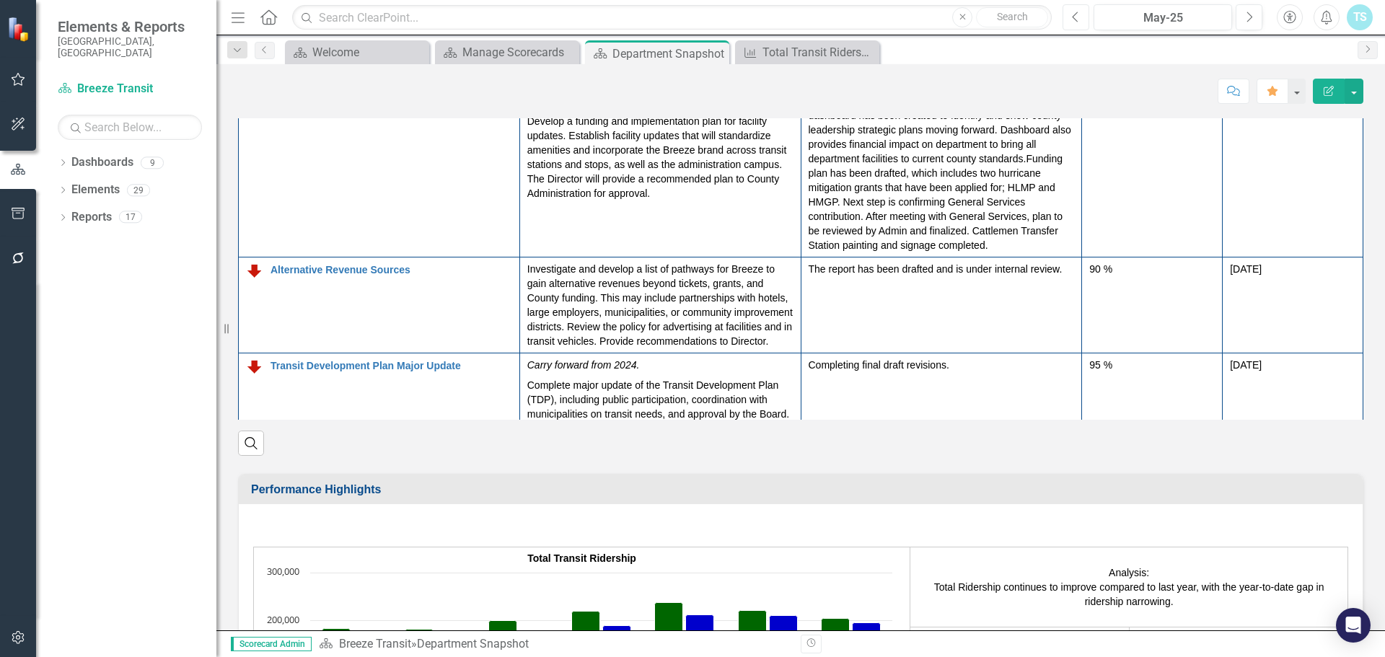
scroll to position [2091, 0]
click at [1255, 21] on button "Next" at bounding box center [1248, 17] width 27 height 26
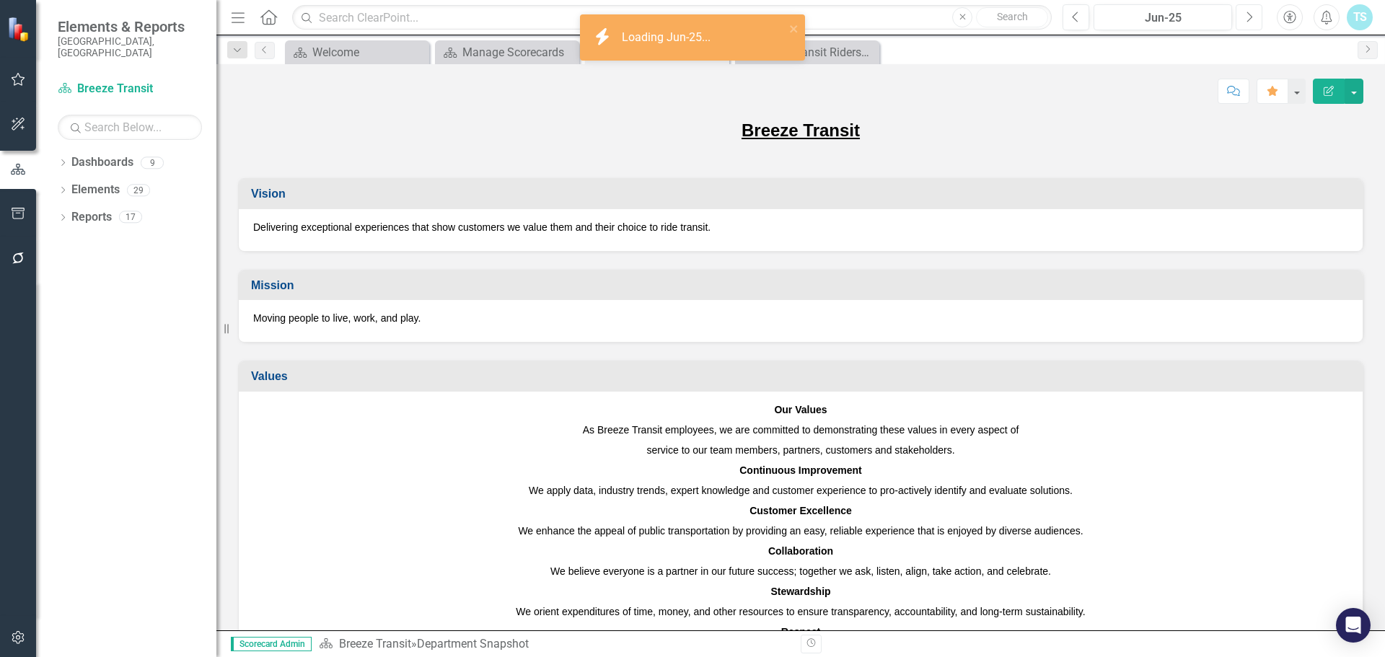
click at [1250, 15] on icon "button" at bounding box center [1250, 17] width 6 height 10
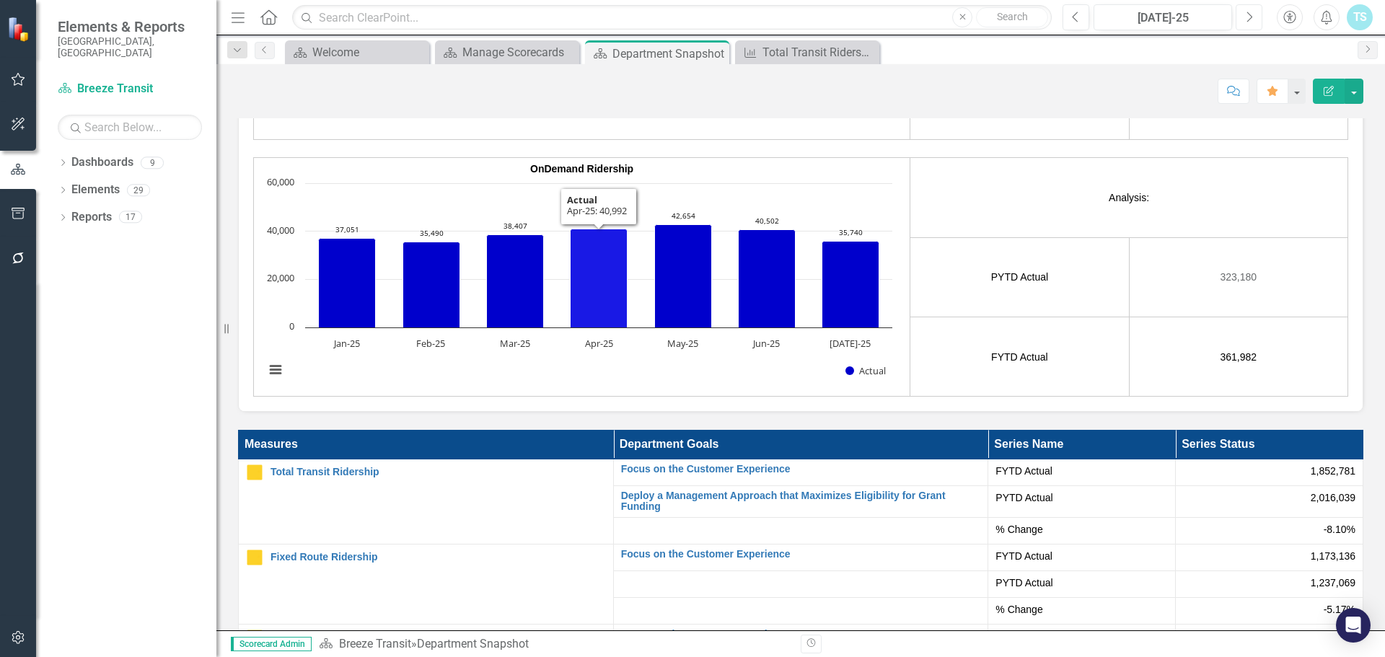
scroll to position [2740, 0]
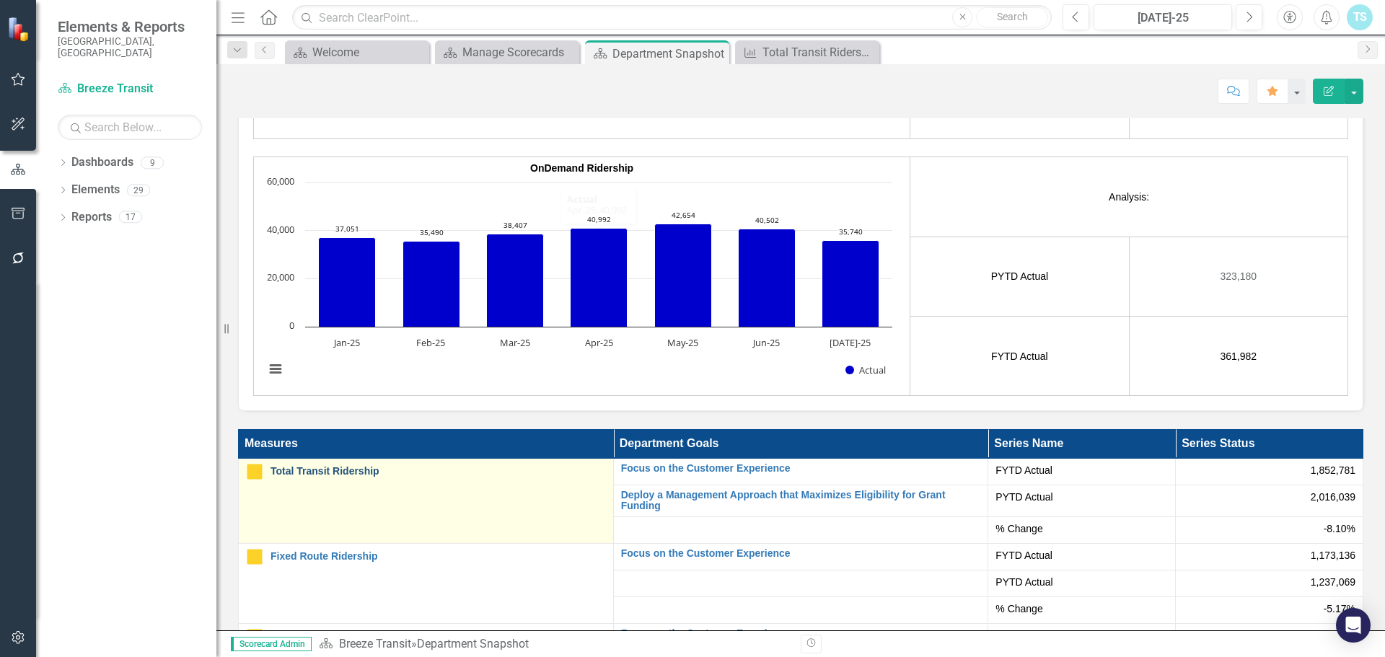
click at [316, 466] on link "Total Transit Ridership" at bounding box center [437, 471] width 335 height 11
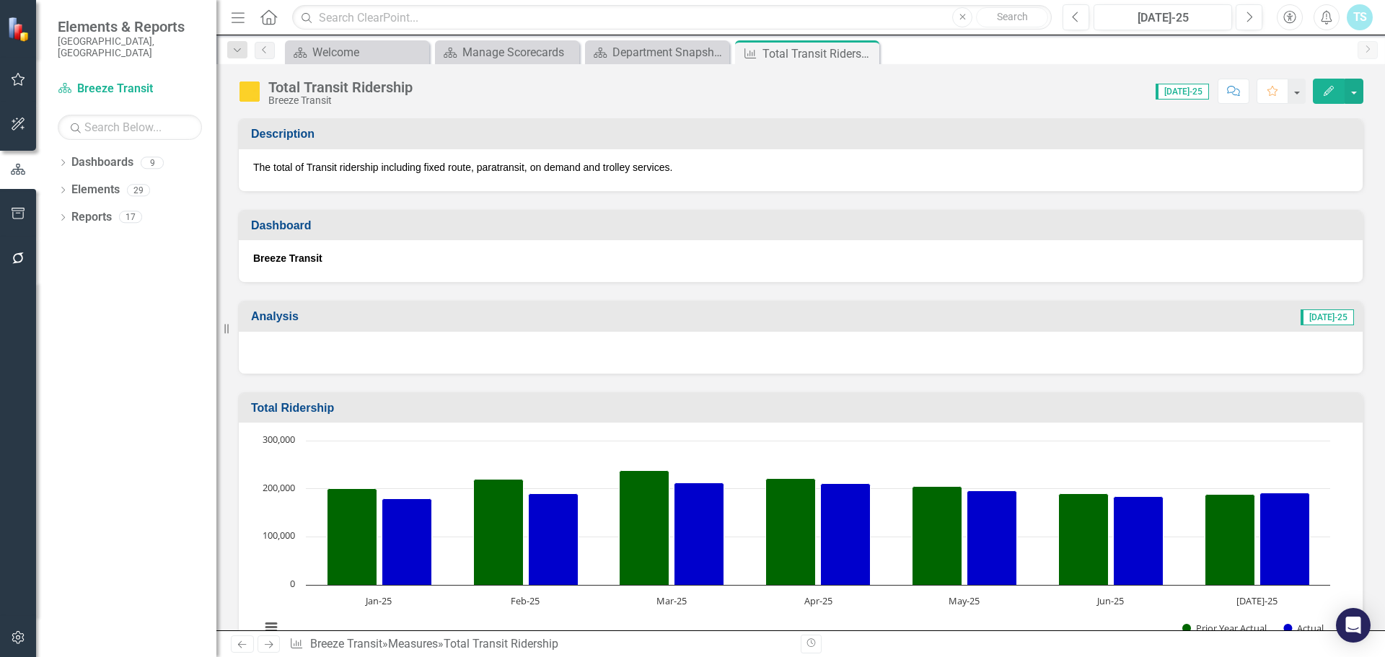
click at [608, 348] on div at bounding box center [801, 353] width 1124 height 42
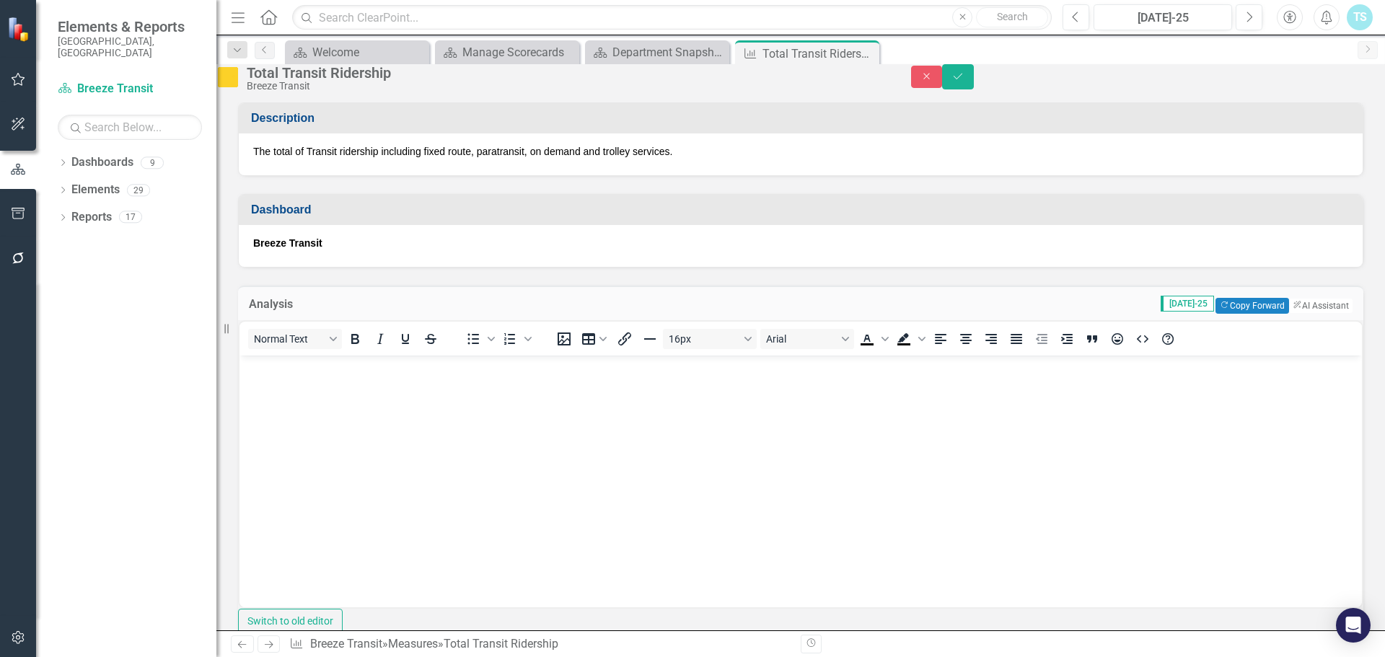
scroll to position [61, 0]
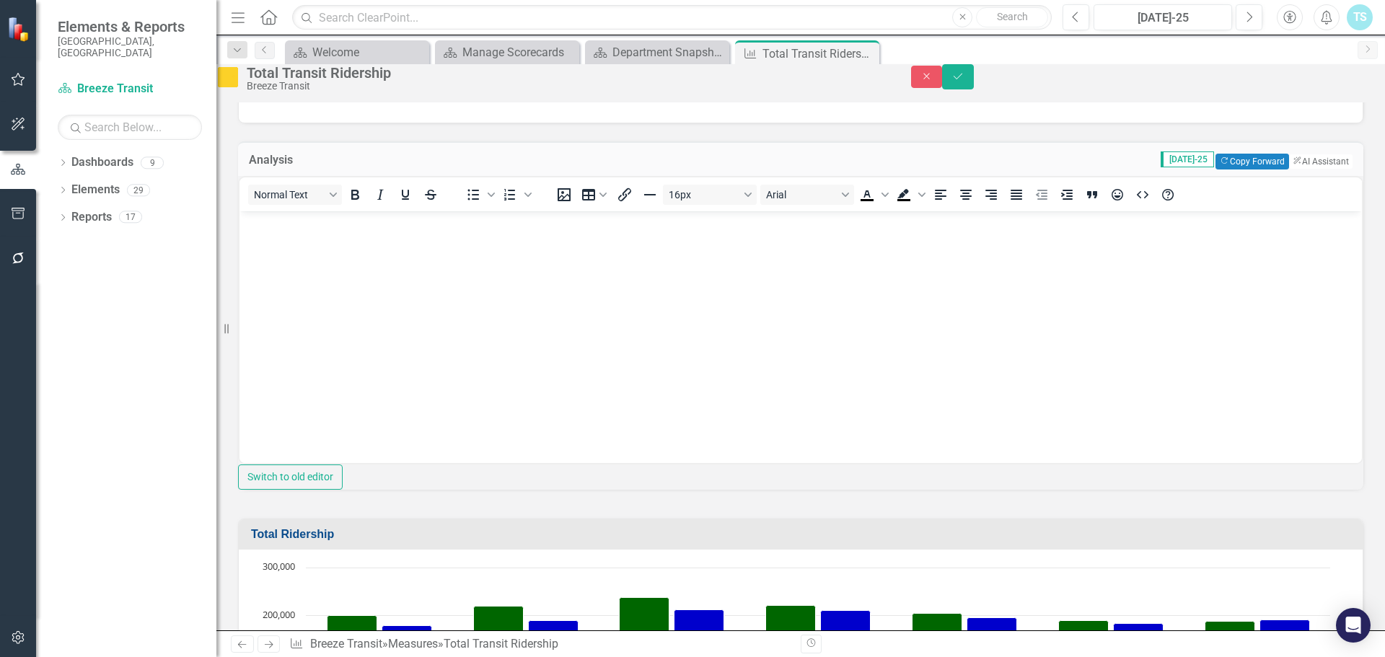
click at [389, 303] on body "Rich Text Area. Press ALT-0 for help." at bounding box center [800, 319] width 1122 height 216
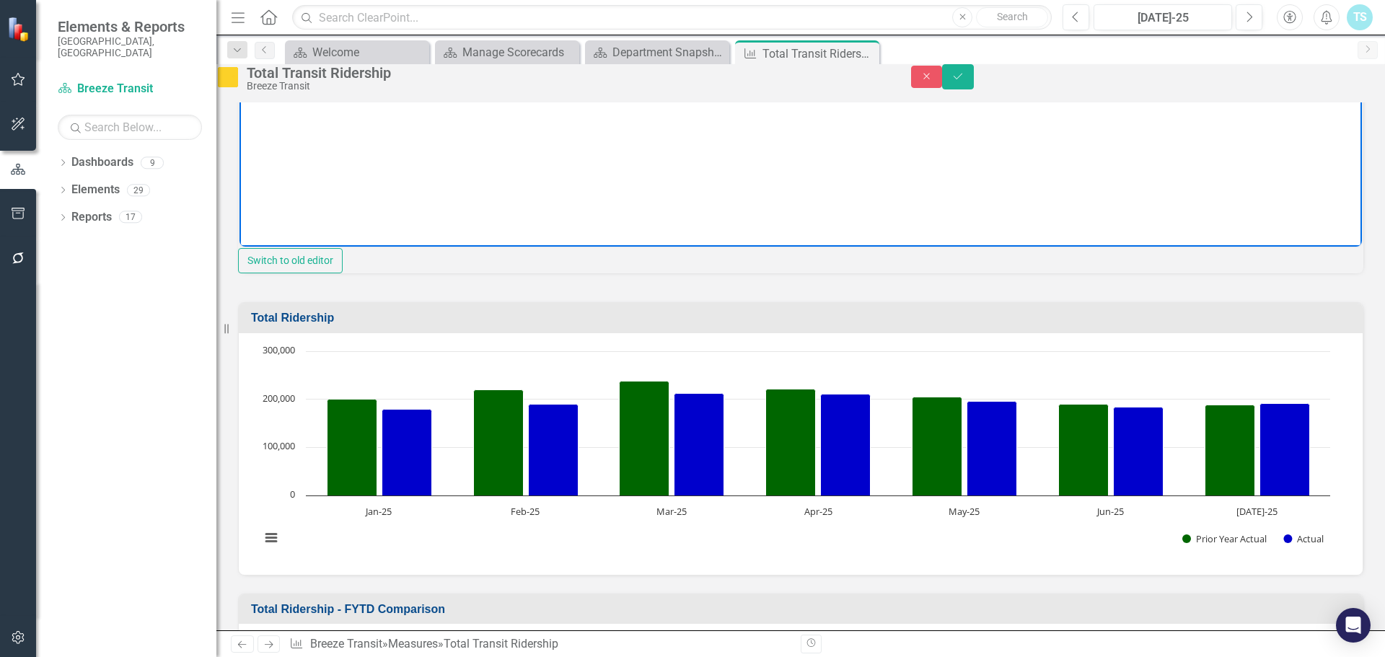
scroll to position [273, 0]
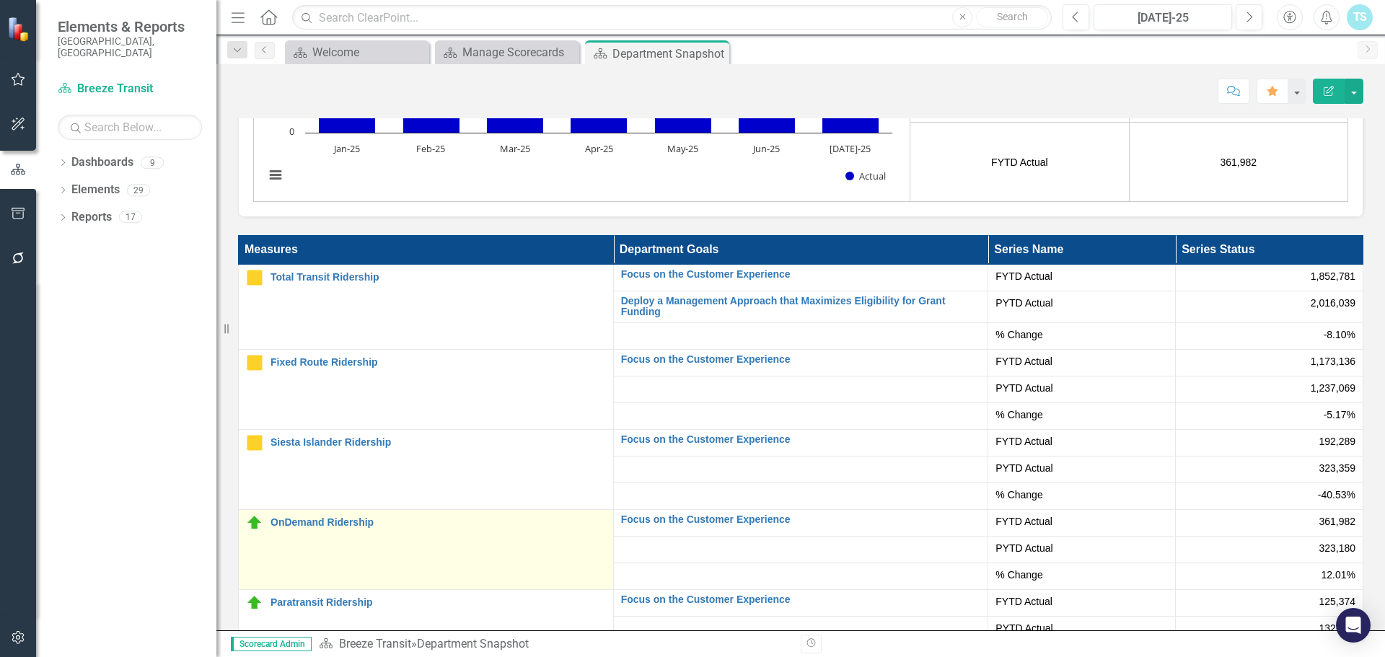
scroll to position [2957, 0]
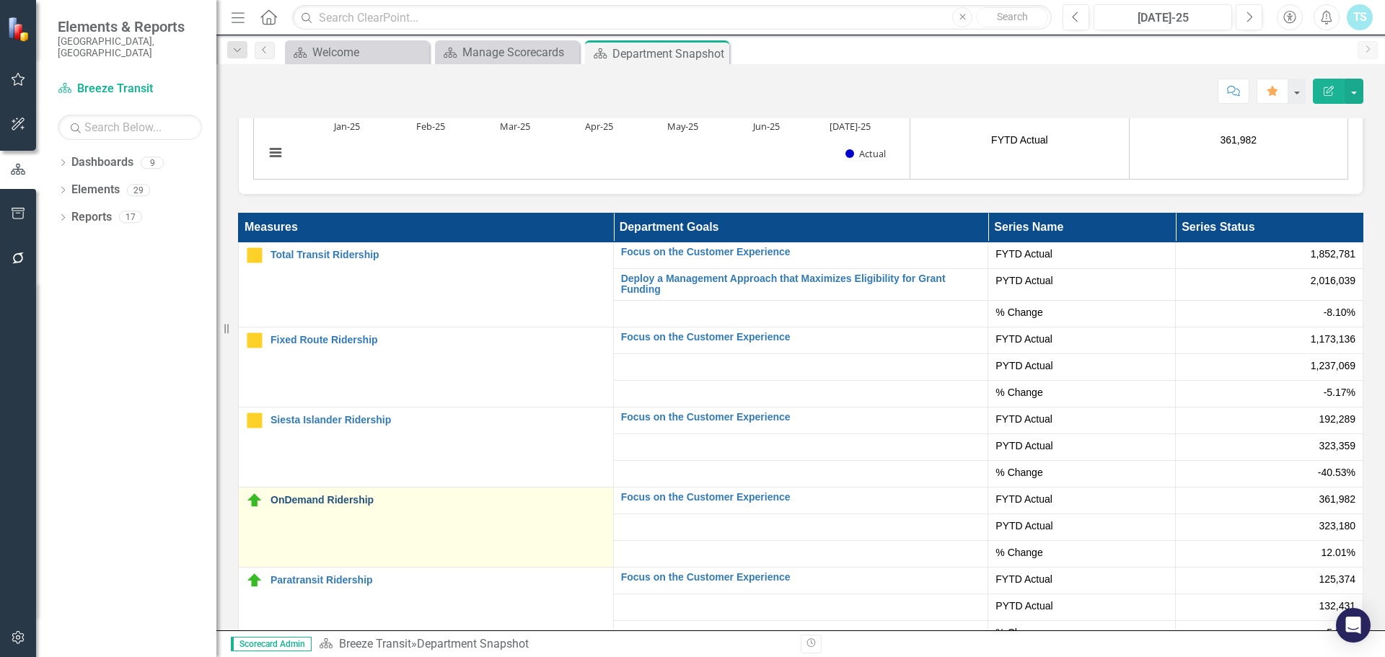
click at [358, 495] on link "OnDemand Ridership" at bounding box center [437, 500] width 335 height 11
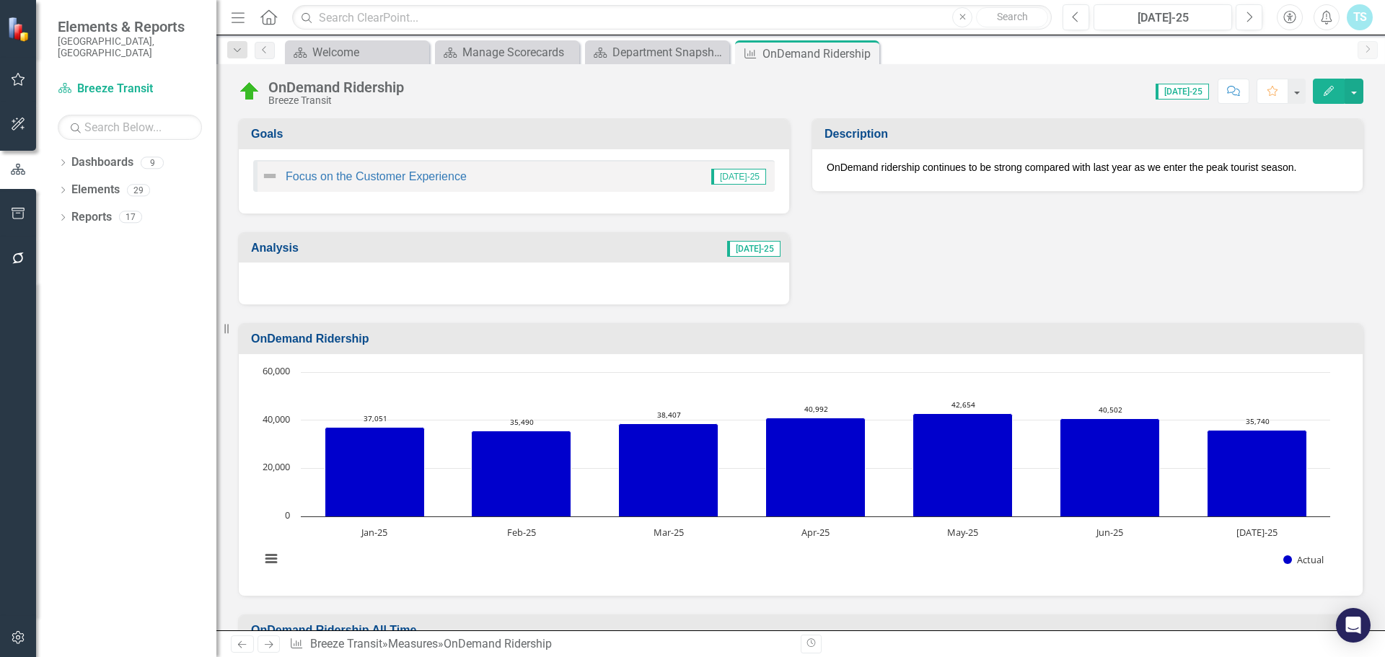
click at [369, 282] on div at bounding box center [514, 284] width 550 height 42
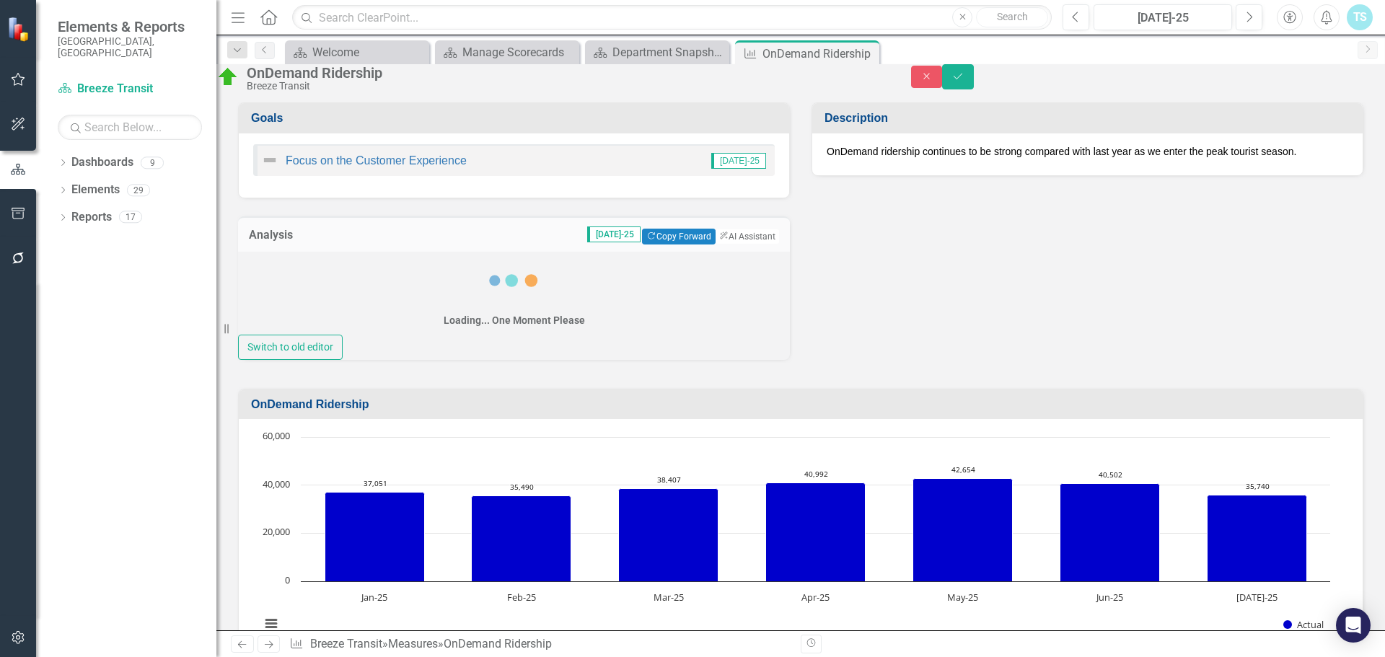
click at [344, 320] on div "Loading... One Moment Please" at bounding box center [514, 293] width 552 height 83
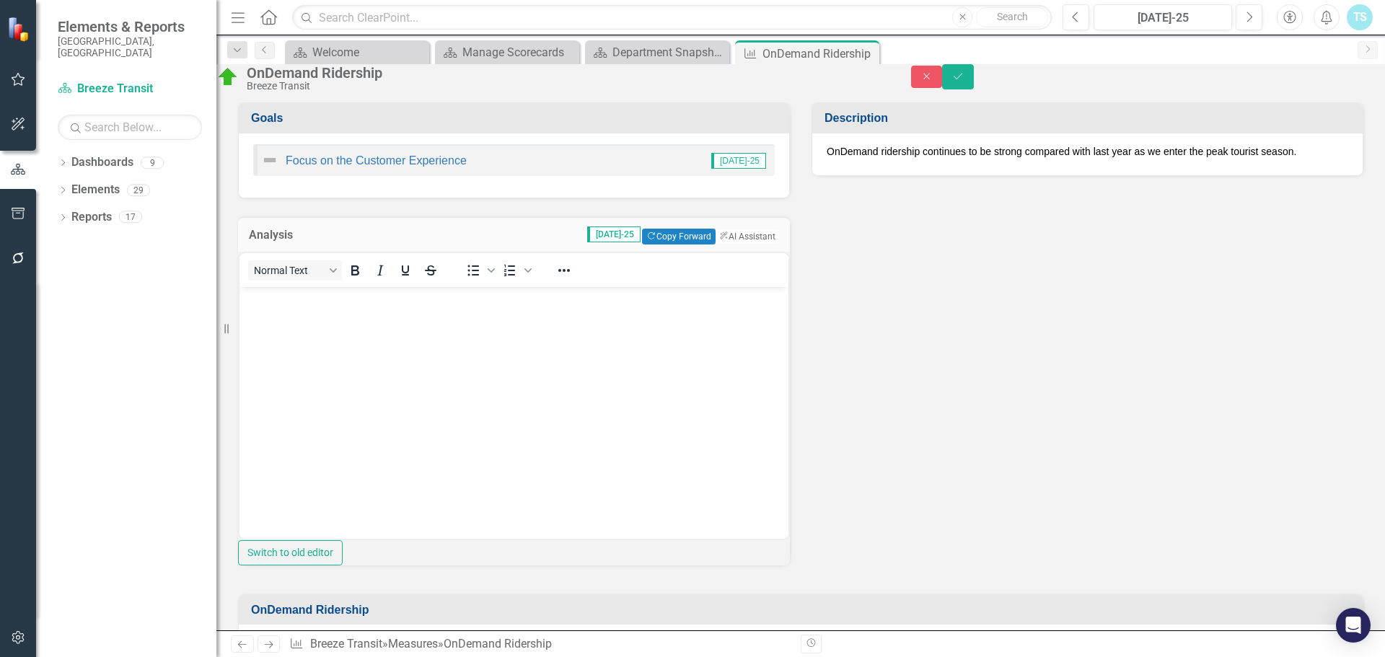
click at [346, 319] on body "Rich Text Area. Press ALT-0 for help." at bounding box center [513, 394] width 549 height 216
